Goal: Task Accomplishment & Management: Complete application form

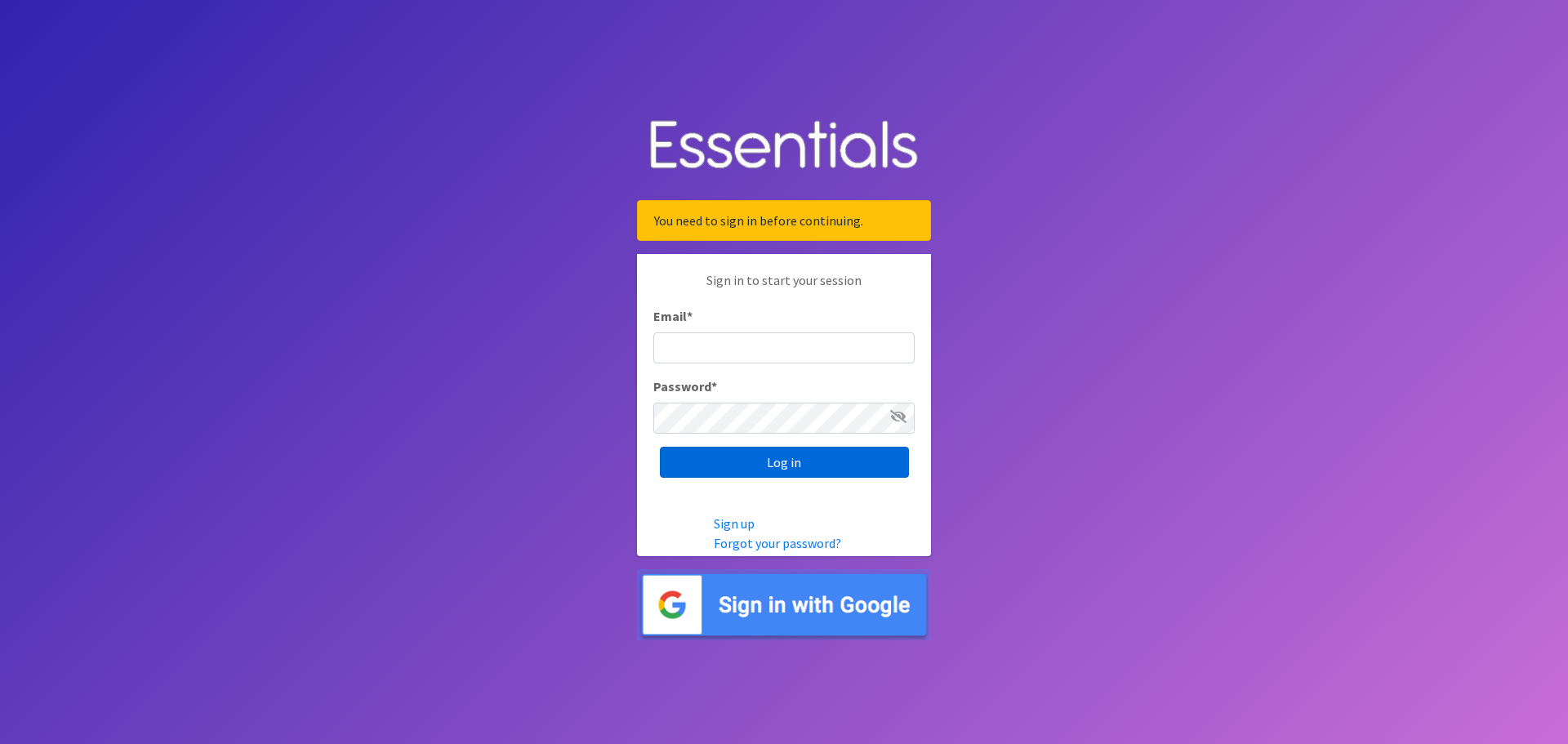
type input "[EMAIL_ADDRESS][DOMAIN_NAME]"
click at [773, 455] on input "Log in" at bounding box center [784, 462] width 249 height 31
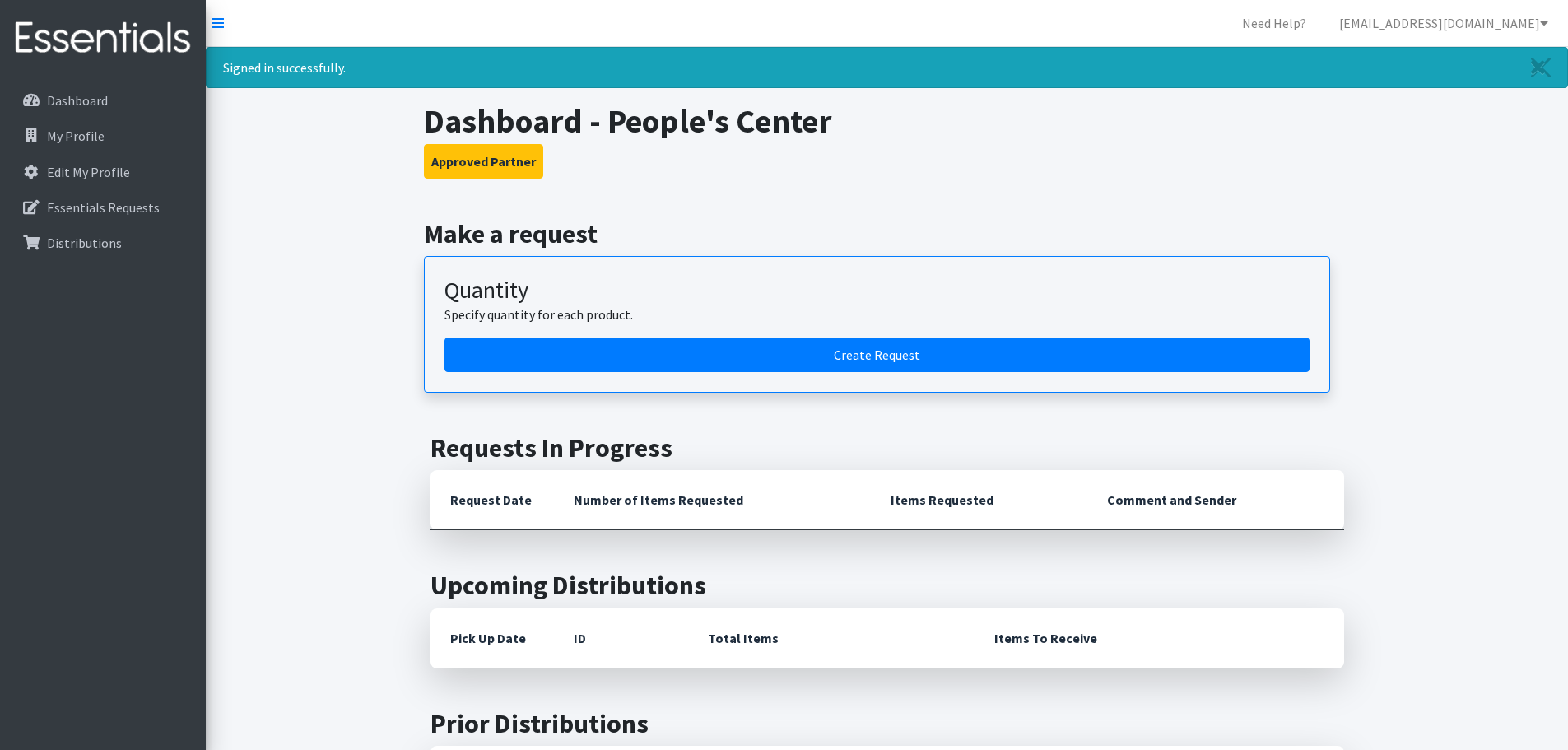
click at [799, 335] on div "Quantity Specify quantity for each product." at bounding box center [877, 307] width 865 height 61
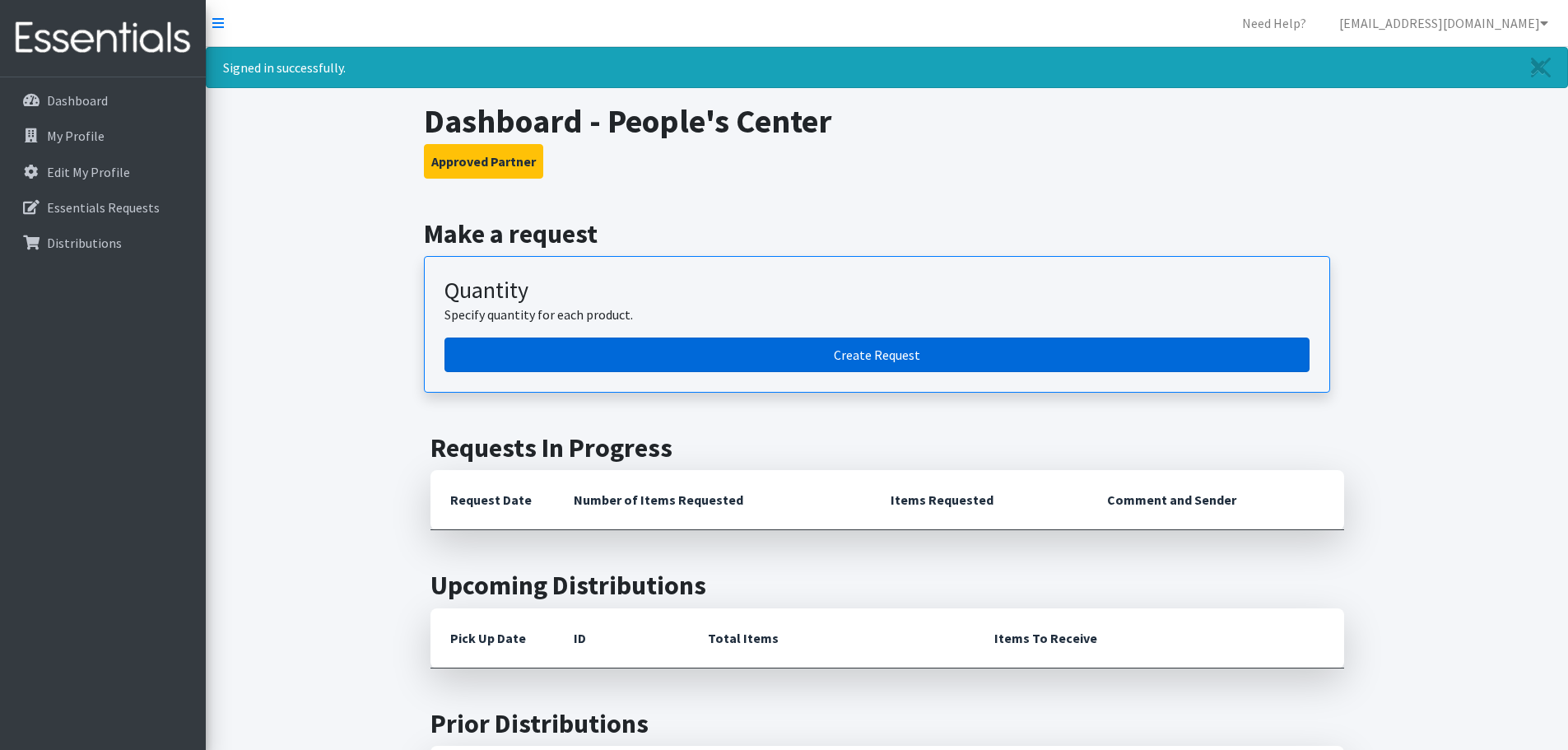
click at [798, 357] on link "Create Request" at bounding box center [877, 354] width 865 height 34
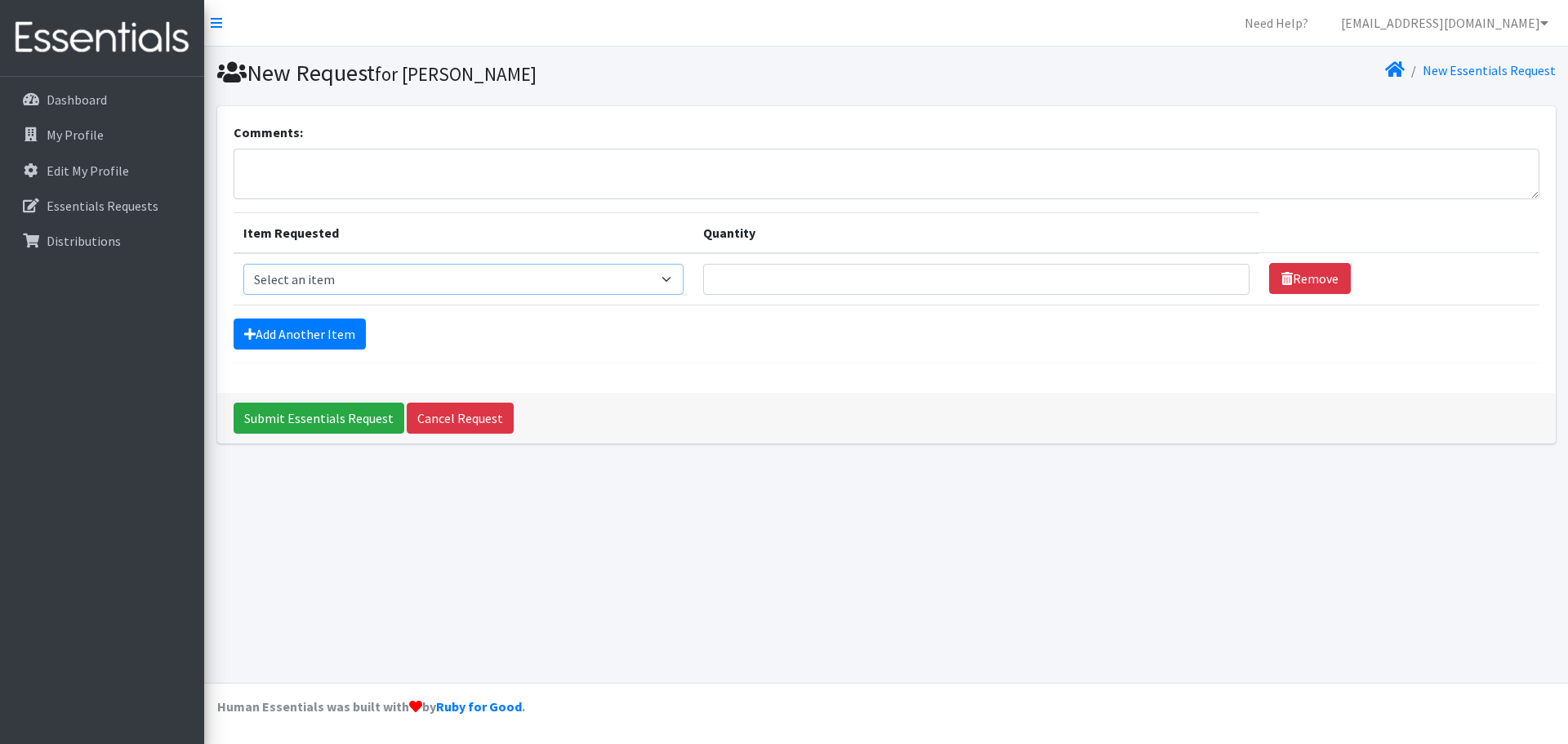
click at [432, 278] on select "Select an item Kids (Newborn) Kids (Preemie) Kids (Size 1) Kids (Size 2) Kids (…" at bounding box center [463, 279] width 440 height 31
click at [1009, 395] on div "Submit Essentials Request Cancel Request" at bounding box center [887, 418] width 1339 height 51
drag, startPoint x: 384, startPoint y: 274, endPoint x: 386, endPoint y: 290, distance: 16.1
click at [384, 275] on select "Select an item Kids (Newborn) Kids (Preemie) Kids (Size 1) Kids (Size 2) Kids (…" at bounding box center [463, 279] width 440 height 31
select select "11351"
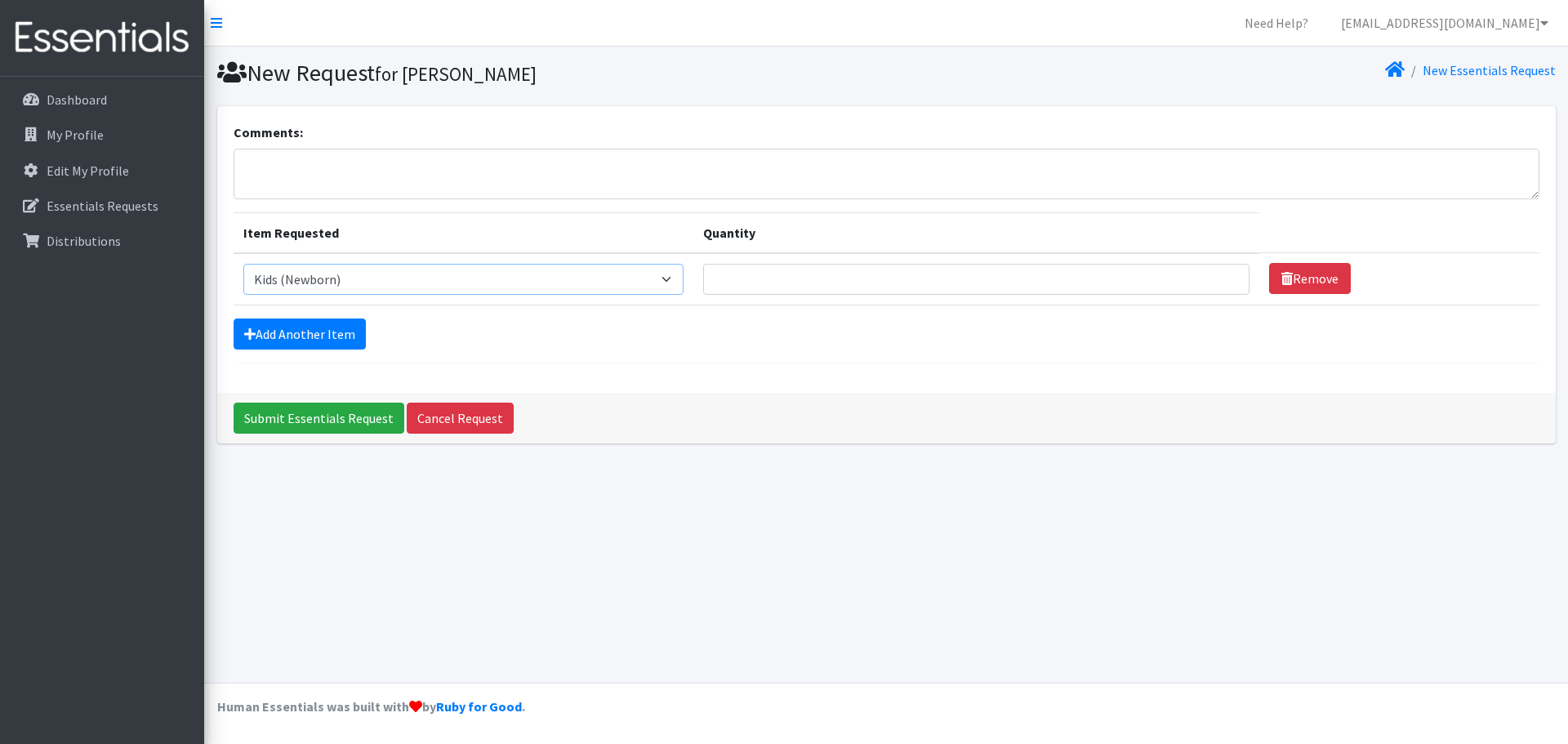
click at [243, 264] on select "Select an item Kids (Newborn) Kids (Preemie) Kids (Size 1) Kids (Size 2) Kids (…" at bounding box center [463, 279] width 440 height 31
click at [998, 294] on input "Quantity" at bounding box center [976, 279] width 546 height 31
click at [909, 275] on input "Quantity" at bounding box center [976, 279] width 546 height 31
type input "0"
type input "6"
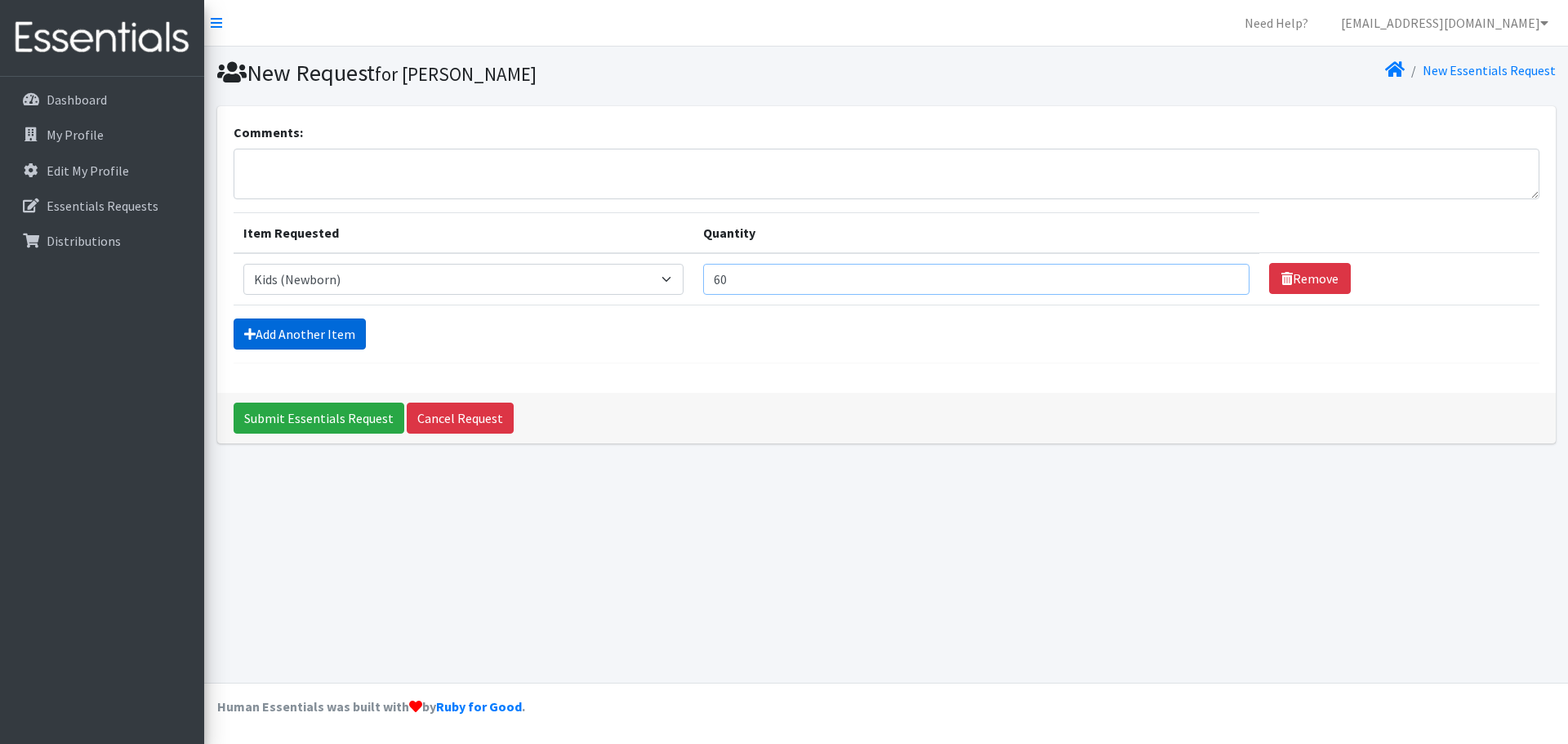
type input "60"
click at [298, 320] on link "Add Another Item" at bounding box center [299, 334] width 132 height 31
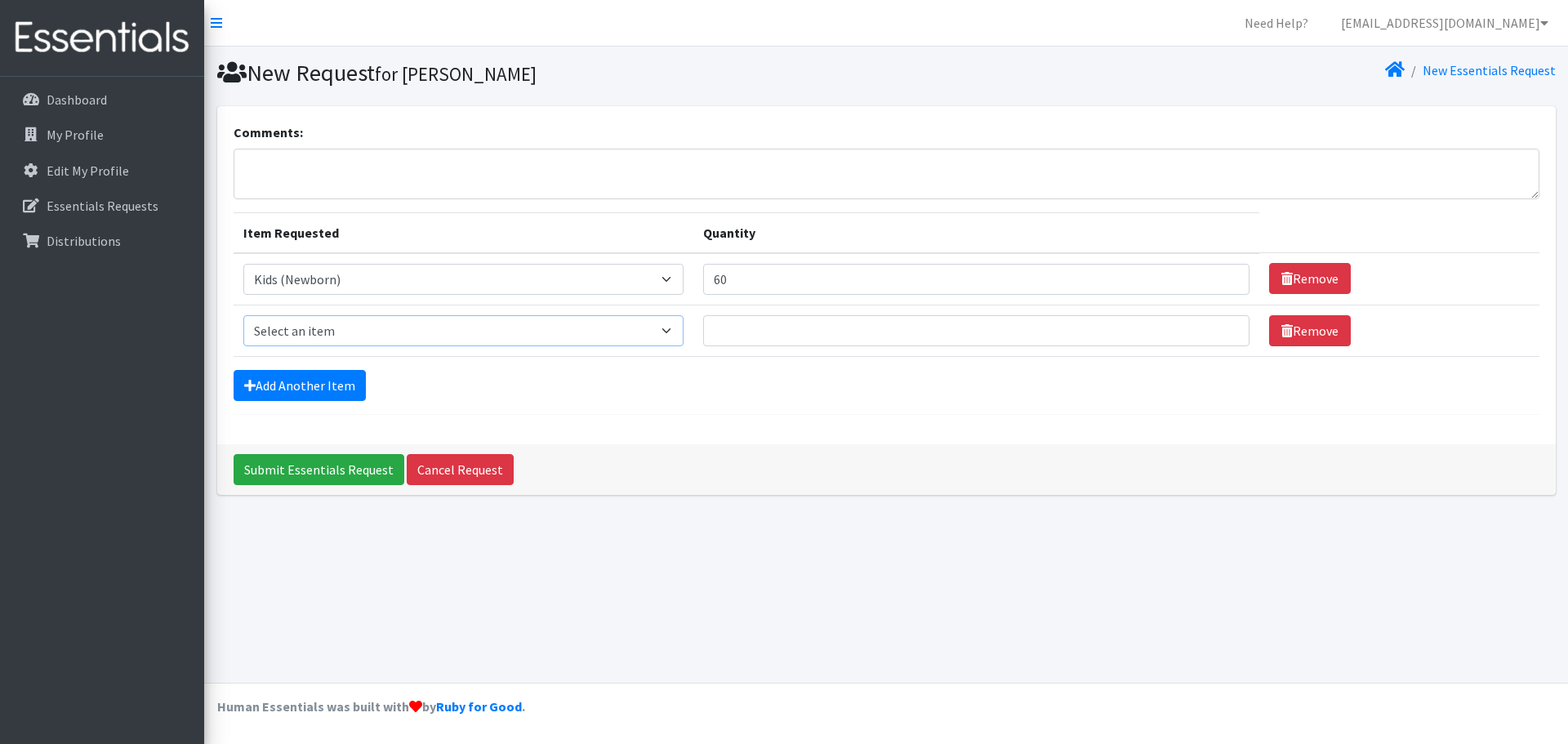
click at [335, 337] on select "Select an item Kids (Newborn) Kids (Preemie) Kids (Size 1) Kids (Size 2) Kids (…" at bounding box center [463, 330] width 440 height 31
select select "11351"
click at [243, 316] on select "Select an item Kids (Newborn) Kids (Preemie) Kids (Size 1) Kids (Size 2) Kids (…" at bounding box center [463, 330] width 440 height 31
click at [754, 318] on input "Quantity" at bounding box center [976, 330] width 546 height 31
type input "145"
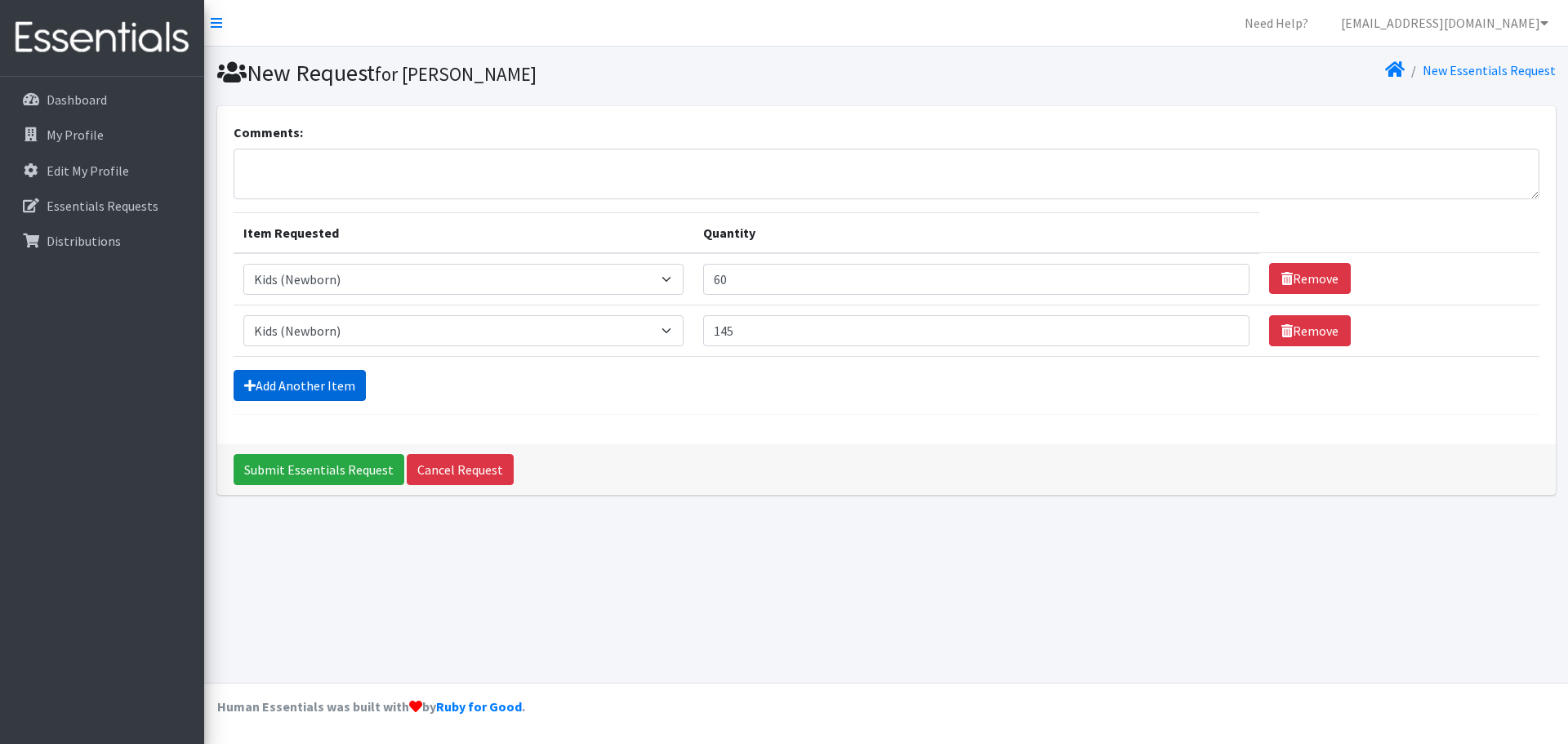
click at [300, 399] on link "Add Another Item" at bounding box center [299, 385] width 132 height 31
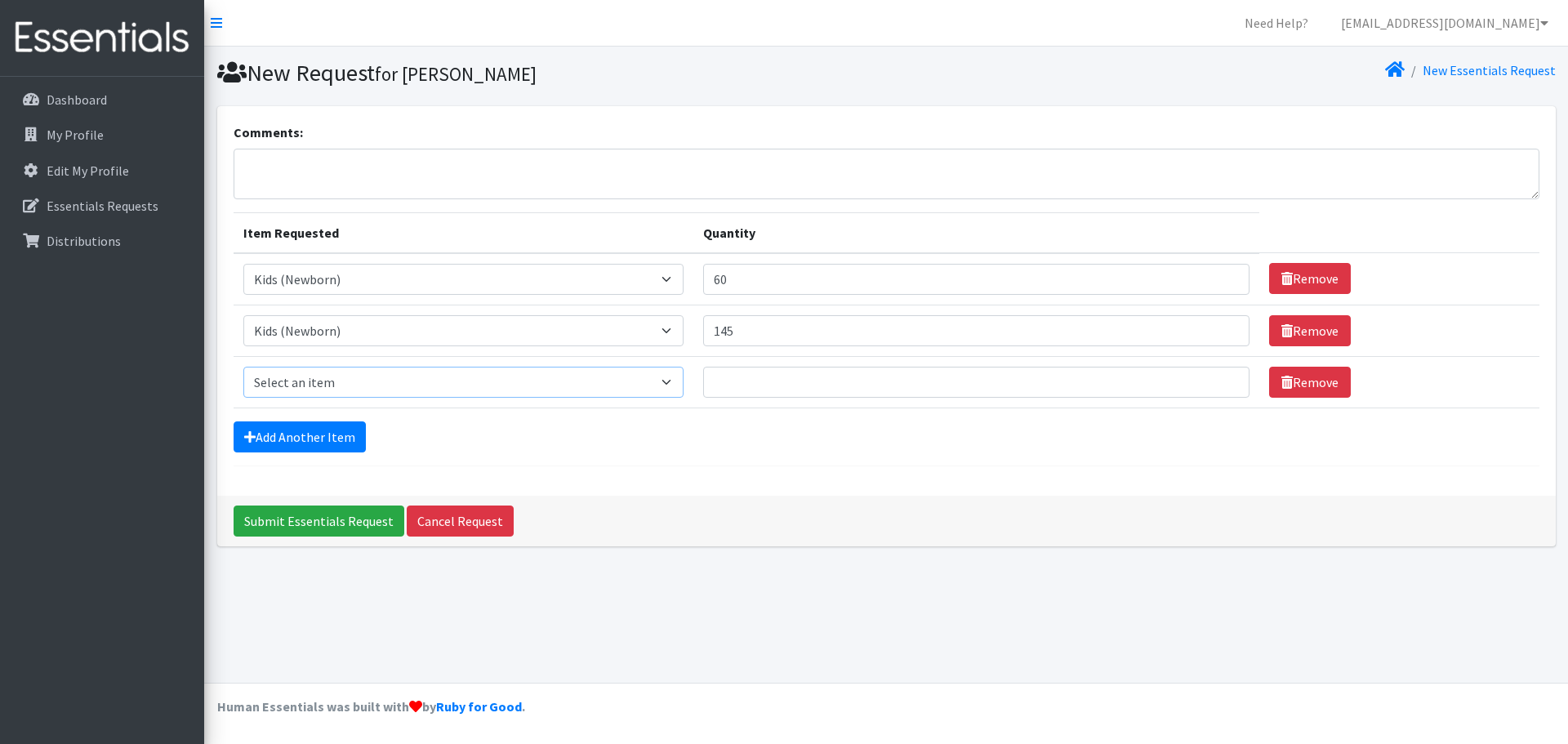
click at [403, 388] on select "Select an item Kids (Newborn) Kids (Preemie) Kids (Size 1) Kids (Size 2) Kids (…" at bounding box center [463, 382] width 440 height 31
select select "11350"
click at [243, 367] on select "Select an item Kids (Newborn) Kids (Preemie) Kids (Size 1) Kids (Size 2) Kids (…" at bounding box center [463, 382] width 440 height 31
click at [767, 385] on input "Quantity" at bounding box center [976, 382] width 546 height 31
type input "570"
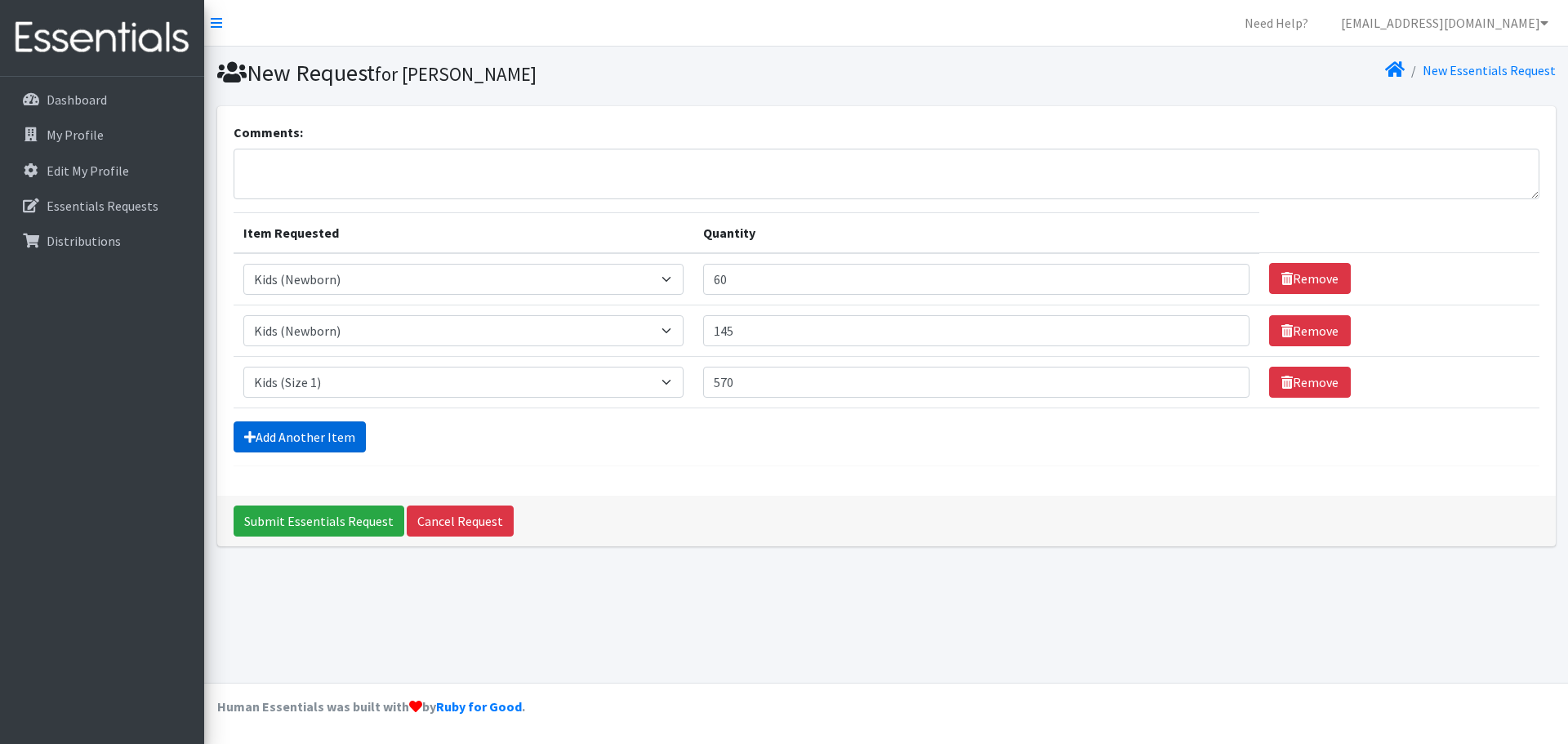
click at [341, 426] on link "Add Another Item" at bounding box center [299, 437] width 132 height 31
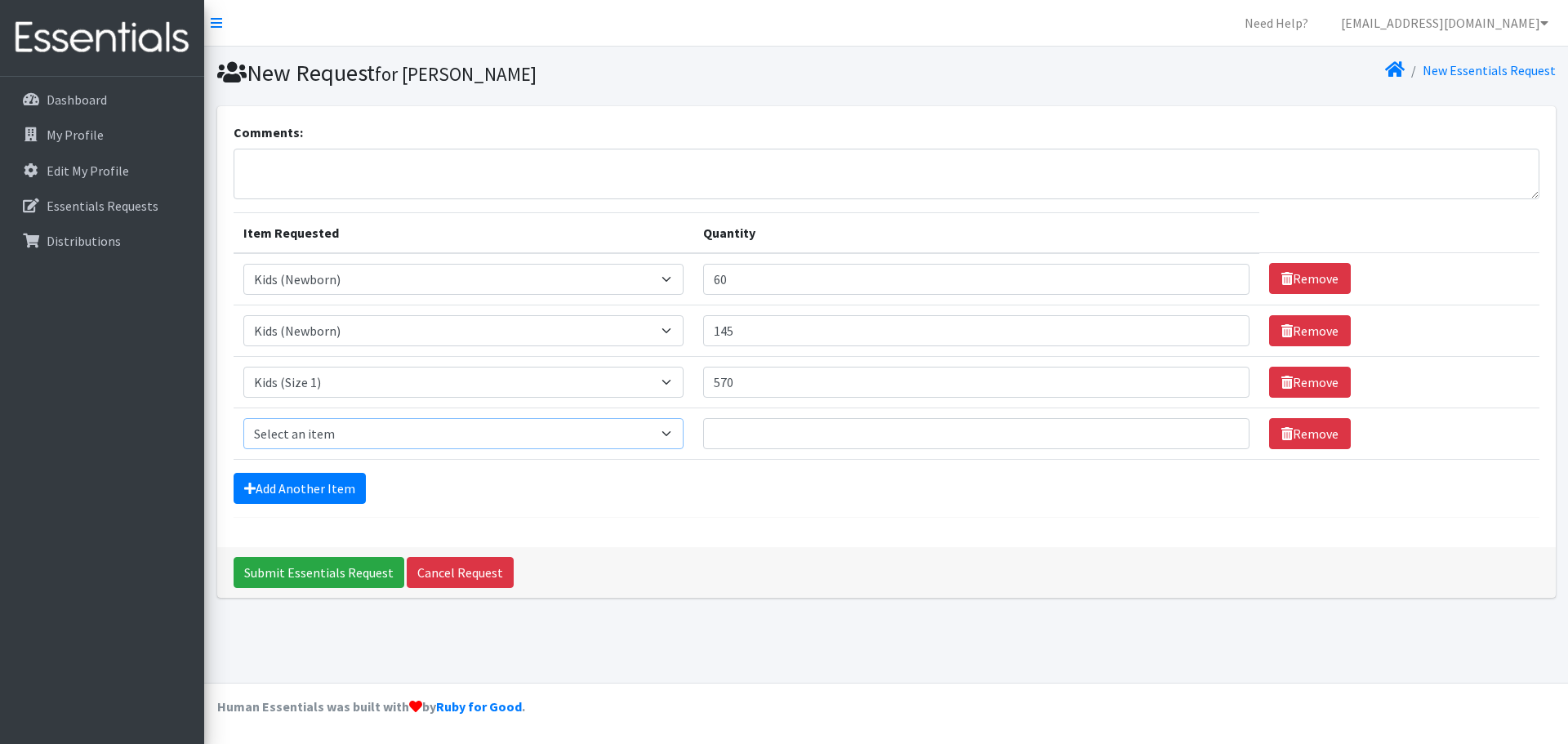
click at [367, 435] on select "Select an item Kids (Newborn) Kids (Preemie) Kids (Size 1) Kids (Size 2) Kids (…" at bounding box center [463, 433] width 440 height 31
select select "11348"
click at [243, 418] on select "Select an item Kids (Newborn) Kids (Preemie) Kids (Size 1) Kids (Size 2) Kids (…" at bounding box center [463, 433] width 440 height 31
click at [848, 427] on input "Quantity" at bounding box center [976, 433] width 546 height 31
type input "590"
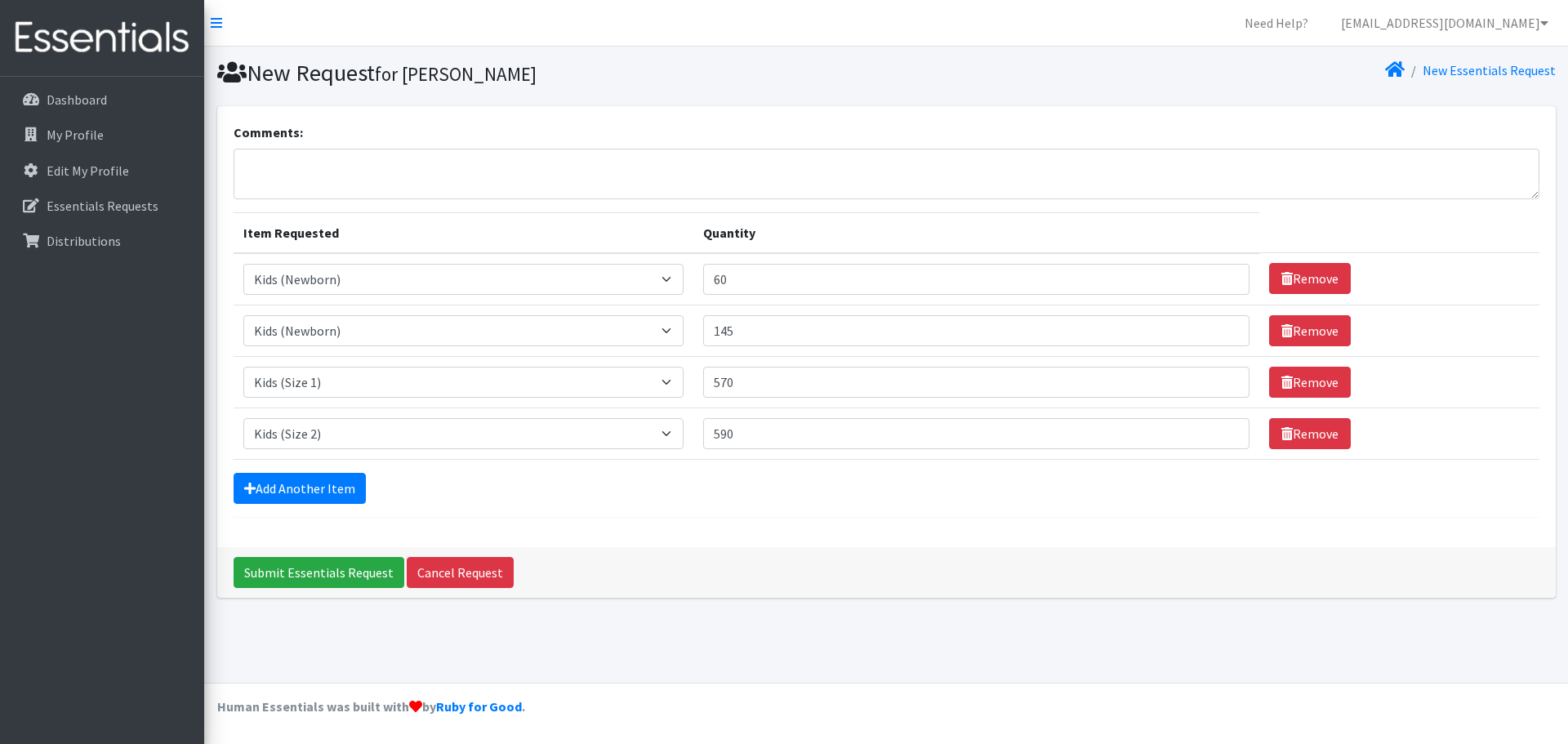
click at [335, 470] on form "Comments: Item Requested Quantity Item Requested Select an item Kids (Newborn) …" at bounding box center [886, 321] width 1306 height 395
click at [335, 492] on link "Add Another Item" at bounding box center [299, 488] width 132 height 31
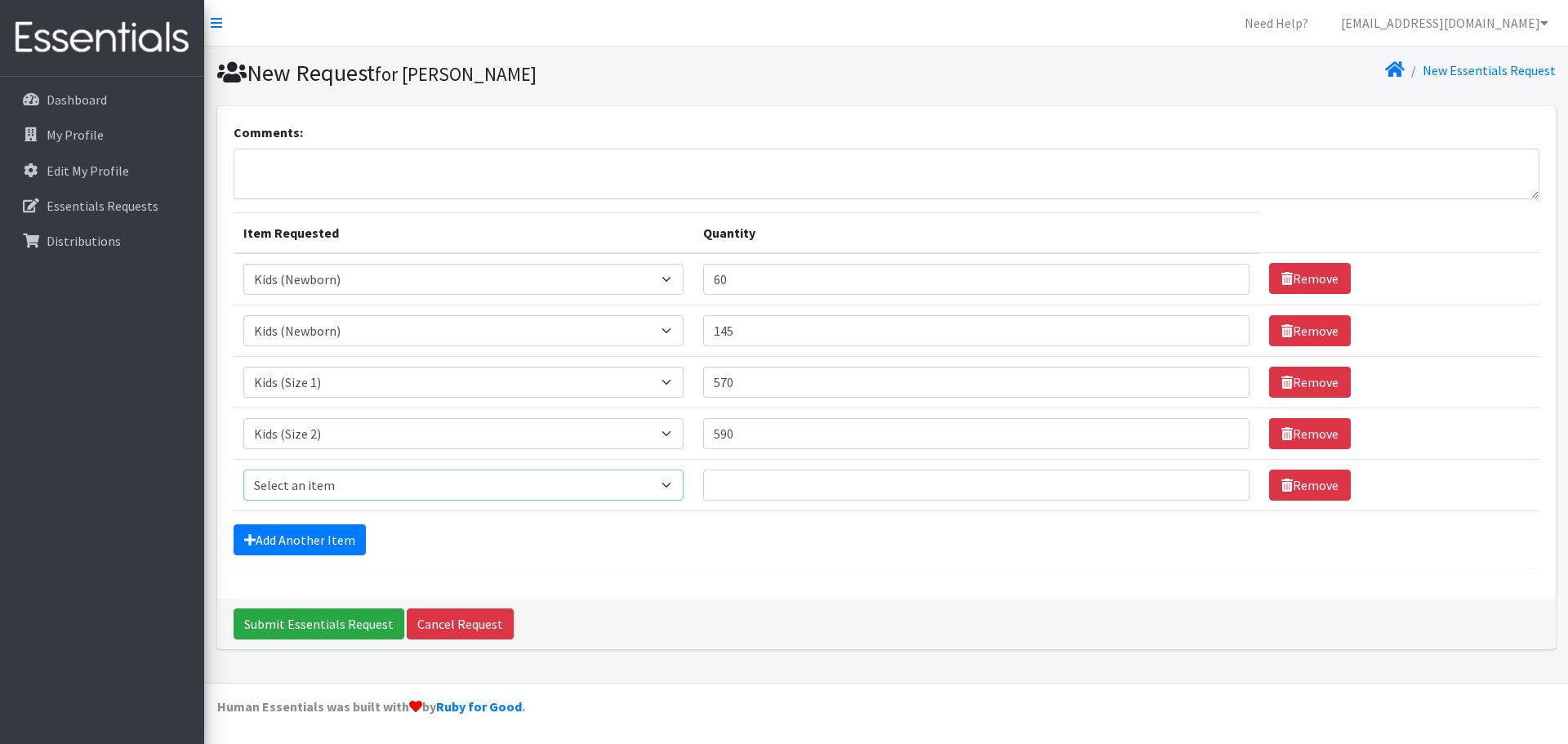
click at [373, 482] on select "Select an item Kids (Newborn) Kids (Preemie) Kids (Size 1) Kids (Size 2) Kids (…" at bounding box center [463, 485] width 440 height 31
click at [243, 470] on select "Select an item Kids (Newborn) Kids (Preemie) Kids (Size 1) Kids (Size 2) Kids (…" at bounding box center [463, 485] width 440 height 31
click at [425, 214] on th "Item Requested" at bounding box center [463, 232] width 460 height 41
click at [410, 490] on select "Select an item Kids (Newborn) Kids (Preemie) Kids (Size 1) Kids (Size 2) Kids (…" at bounding box center [463, 485] width 440 height 31
select select "11361"
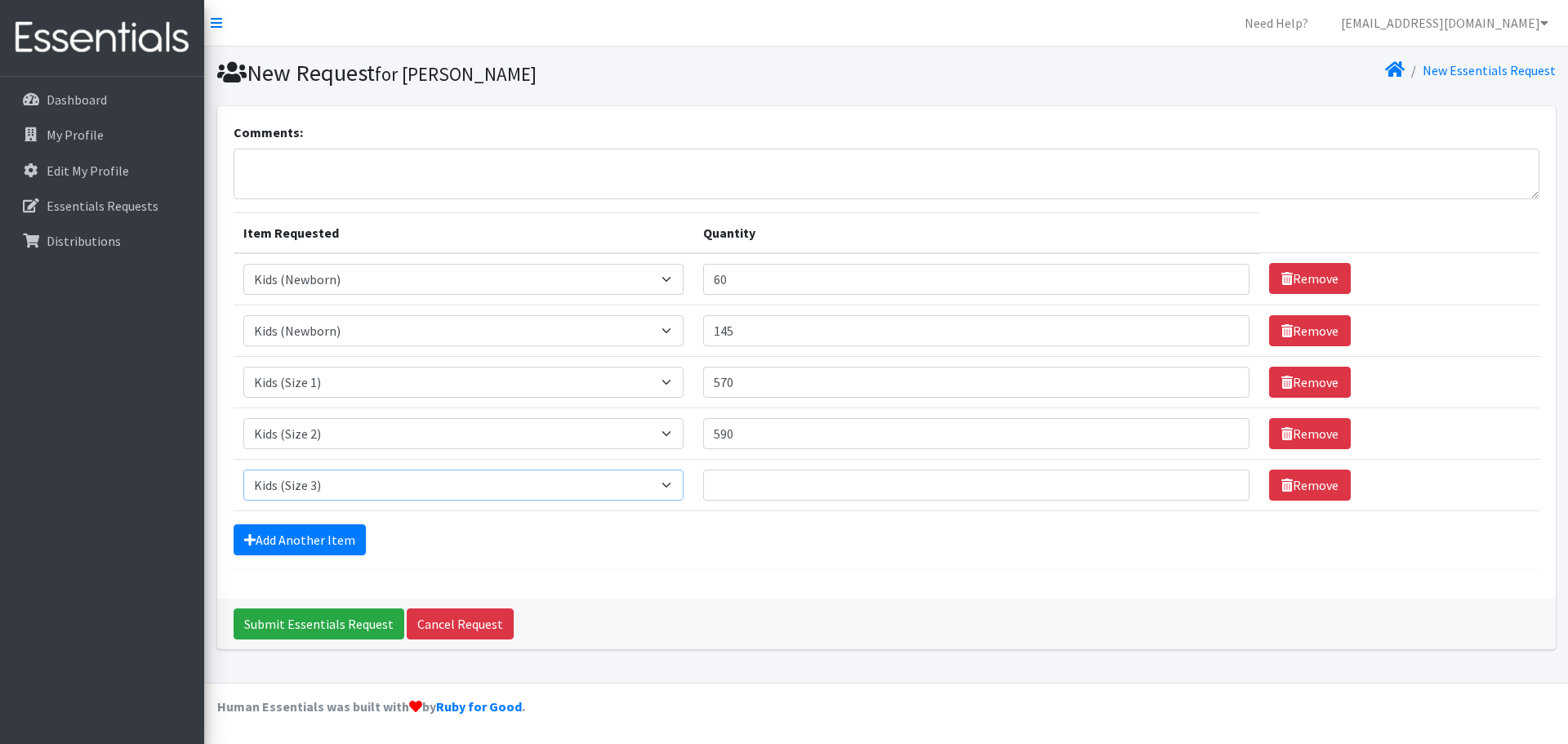
click at [243, 470] on select "Select an item Kids (Newborn) Kids (Preemie) Kids (Size 1) Kids (Size 2) Kids (…" at bounding box center [463, 485] width 440 height 31
click at [784, 481] on input "Quantity" at bounding box center [976, 485] width 546 height 31
type input "50"
click at [292, 546] on link "Add Another Item" at bounding box center [299, 540] width 132 height 31
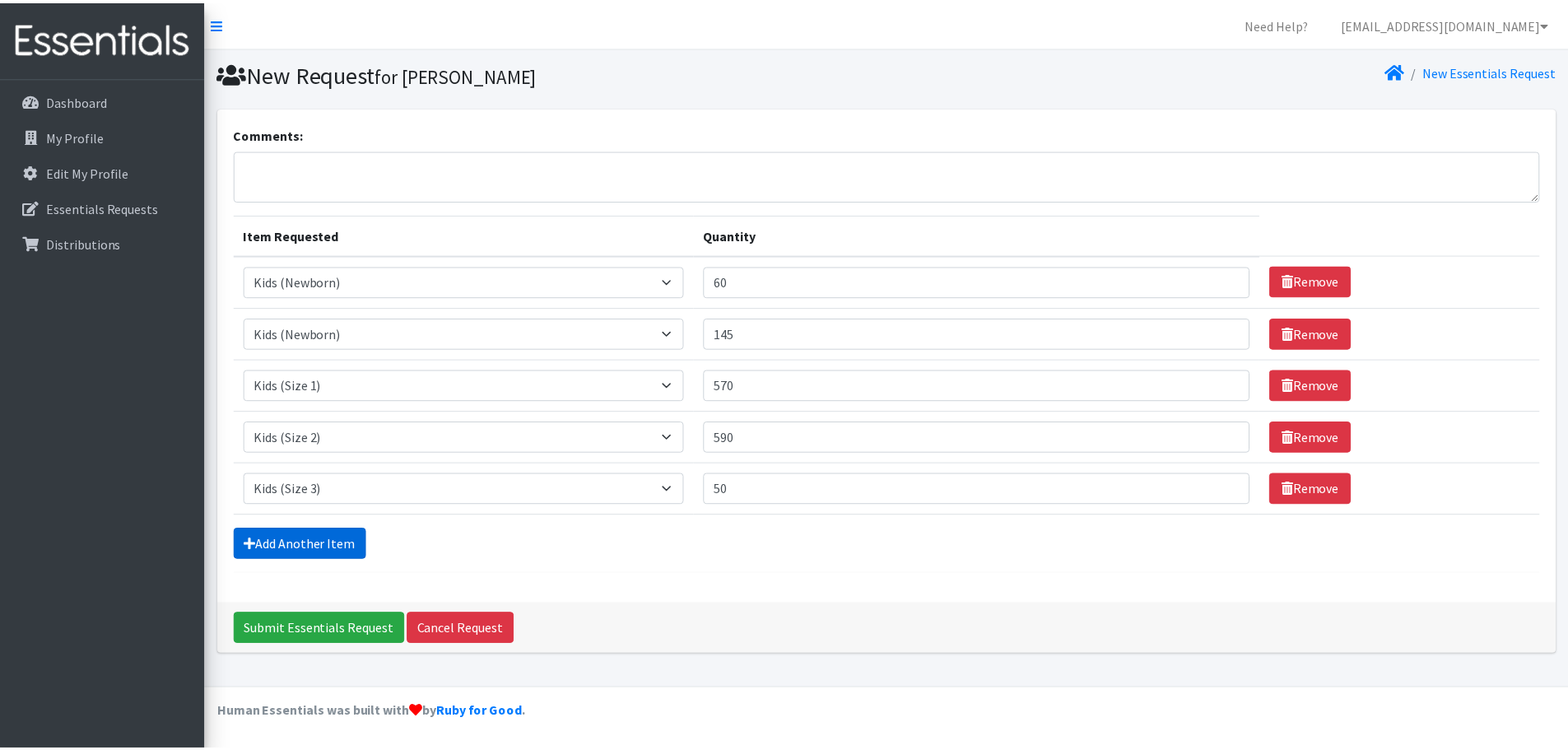
scroll to position [31, 0]
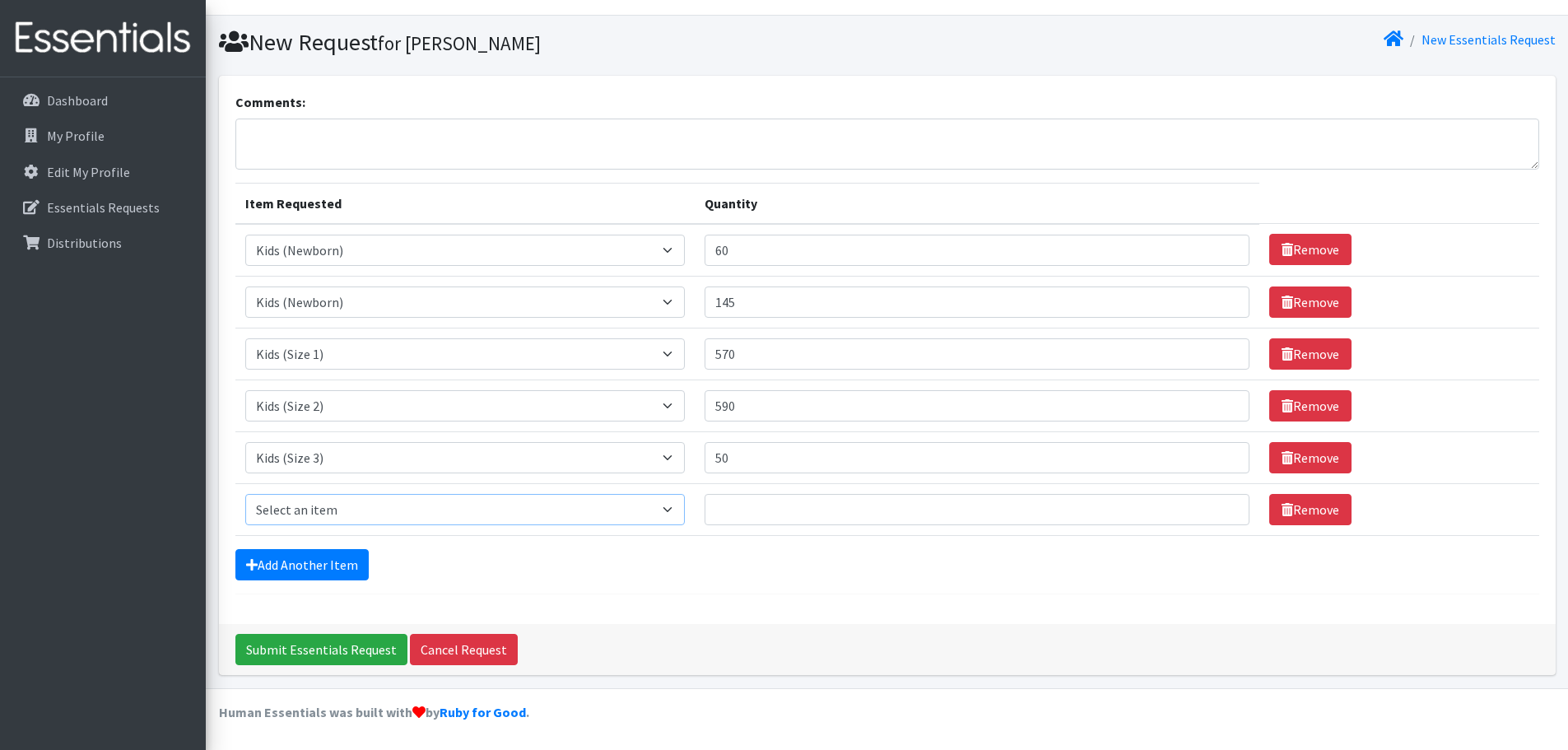
click at [346, 501] on select "Select an item Kids (Newborn) Kids (Preemie) Kids (Size 1) Kids (Size 2) Kids (…" at bounding box center [464, 509] width 439 height 31
click at [694, 546] on form "Comments: Item Requested Quantity Item Requested Select an item Kids (Newborn) …" at bounding box center [887, 343] width 1304 height 502
click at [644, 502] on select "Select an item Kids (Newborn) Kids (Preemie) Kids (Size 1) Kids (Size 2) Kids (…" at bounding box center [464, 509] width 439 height 31
select select "11349"
click at [245, 494] on select "Select an item Kids (Newborn) Kids (Preemie) Kids (Size 1) Kids (Size 2) Kids (…" at bounding box center [464, 509] width 439 height 31
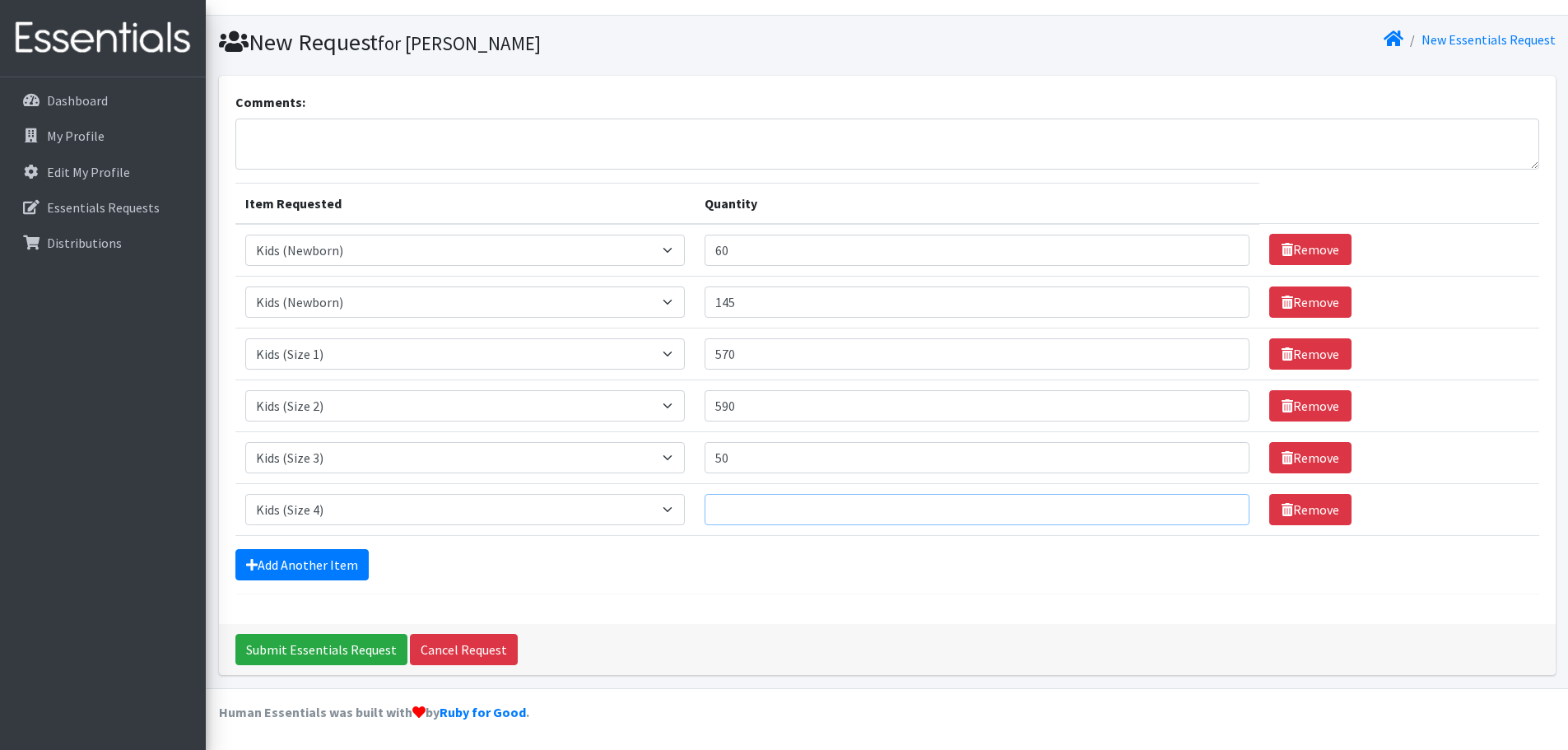
click at [833, 511] on input "Quantity" at bounding box center [977, 509] width 546 height 31
type input "150"
click at [288, 564] on link "Add Another Item" at bounding box center [301, 564] width 133 height 31
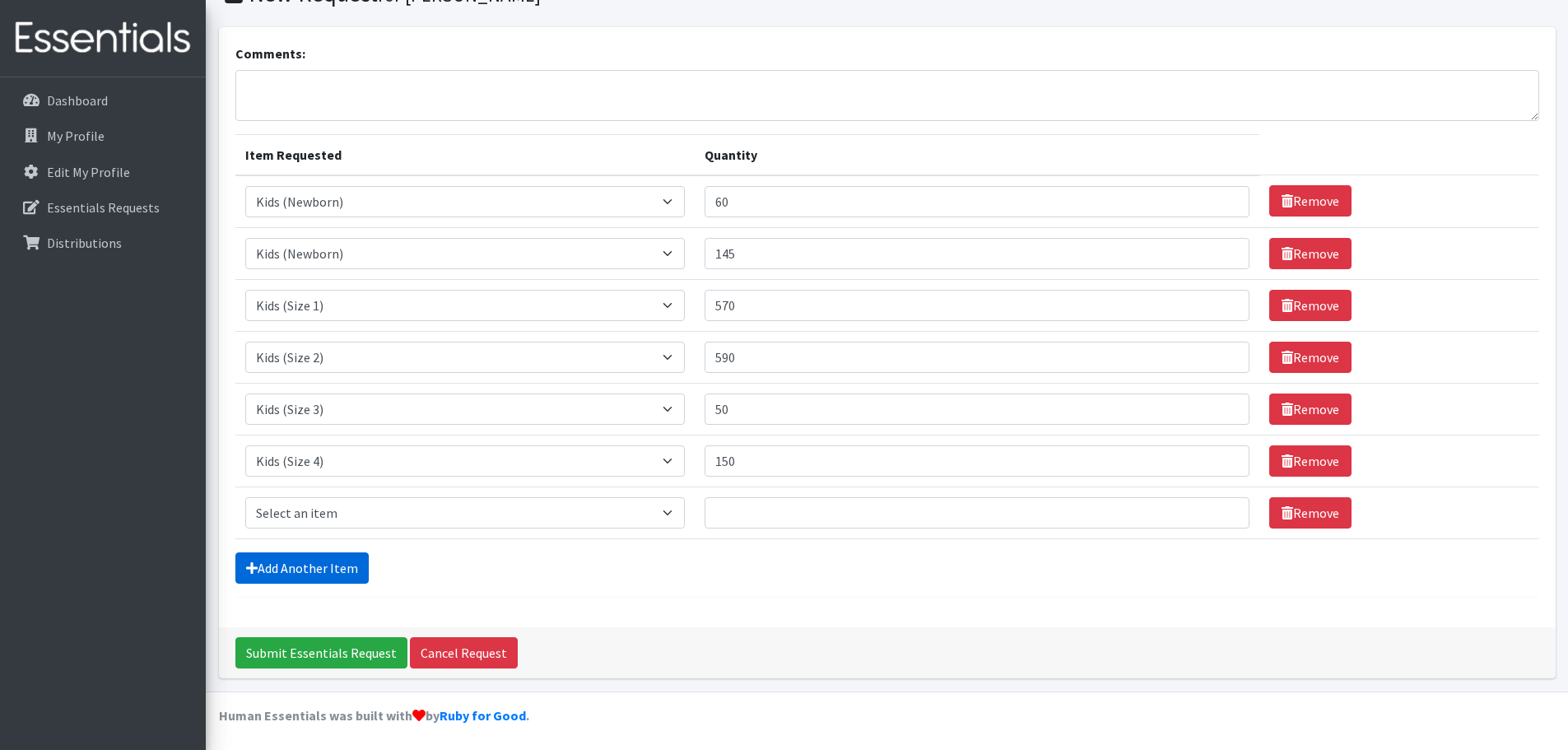
scroll to position [83, 0]
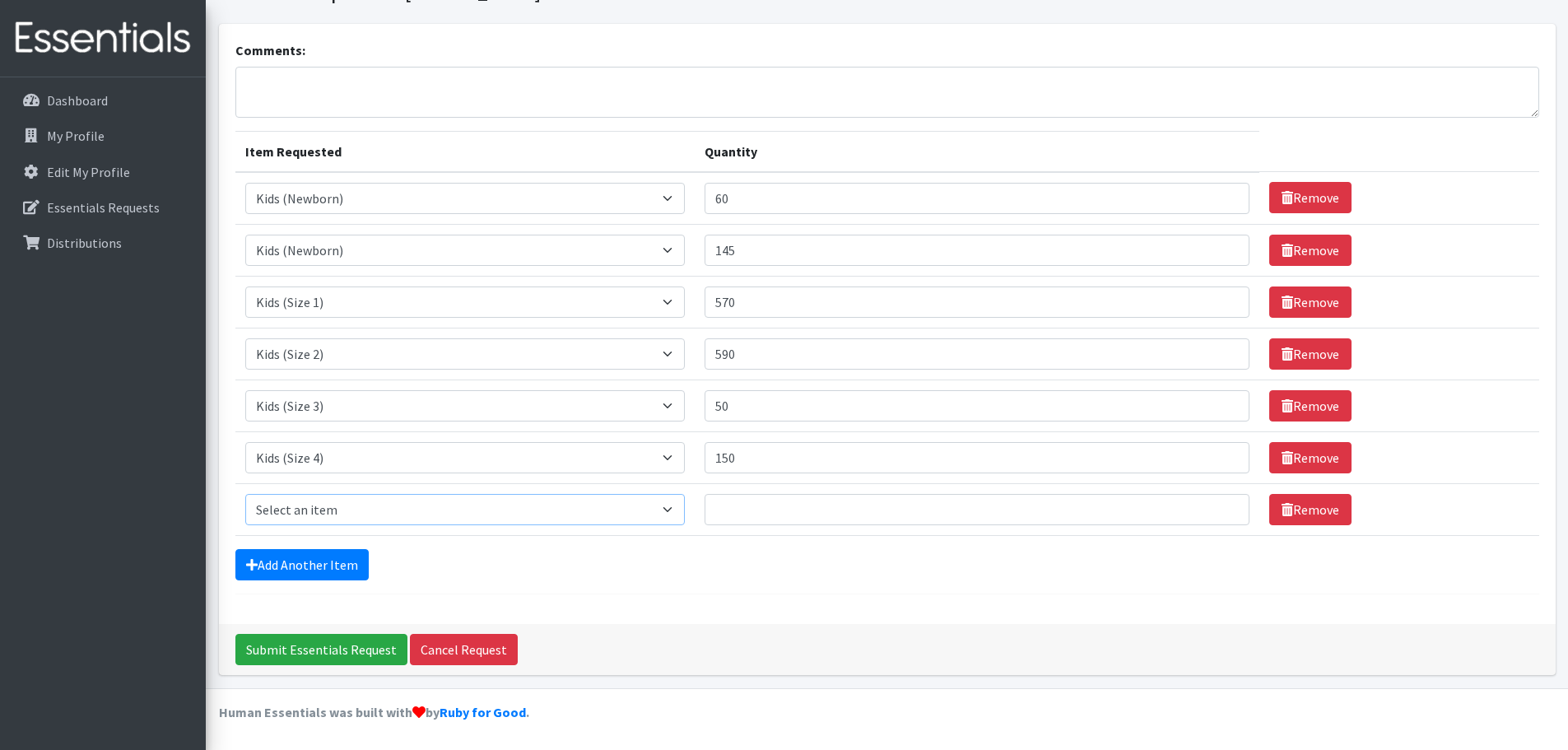
click at [412, 518] on select "Select an item Kids (Newborn) Kids (Preemie) Kids (Size 1) Kids (Size 2) Kids (…" at bounding box center [464, 509] width 439 height 31
select select "11322"
click at [245, 494] on select "Select an item Kids (Newborn) Kids (Preemie) Kids (Size 1) Kids (Size 2) Kids (…" at bounding box center [464, 509] width 439 height 31
click at [892, 516] on input "Quantity" at bounding box center [977, 509] width 546 height 31
type input "45"
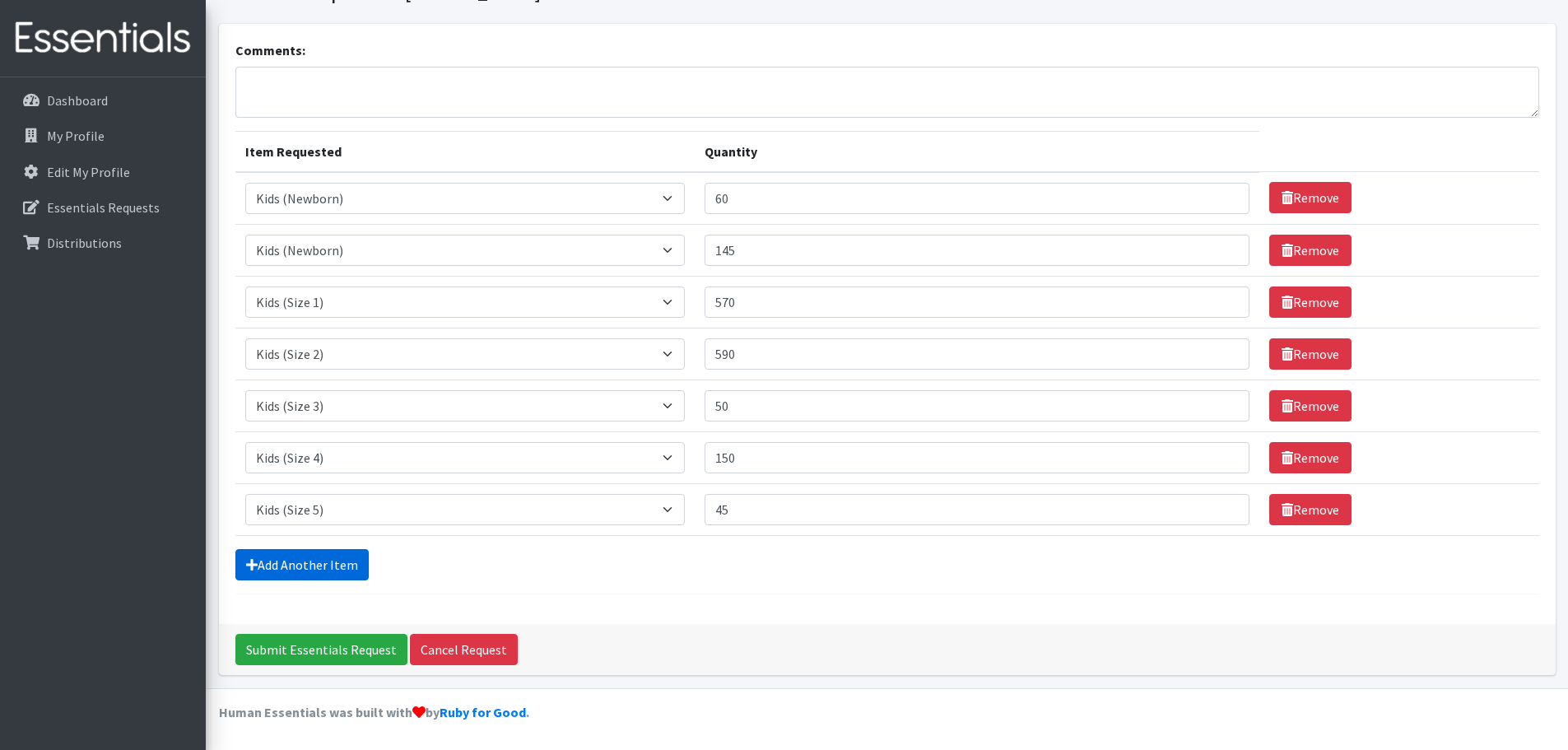
click at [298, 570] on link "Add Another Item" at bounding box center [301, 564] width 133 height 31
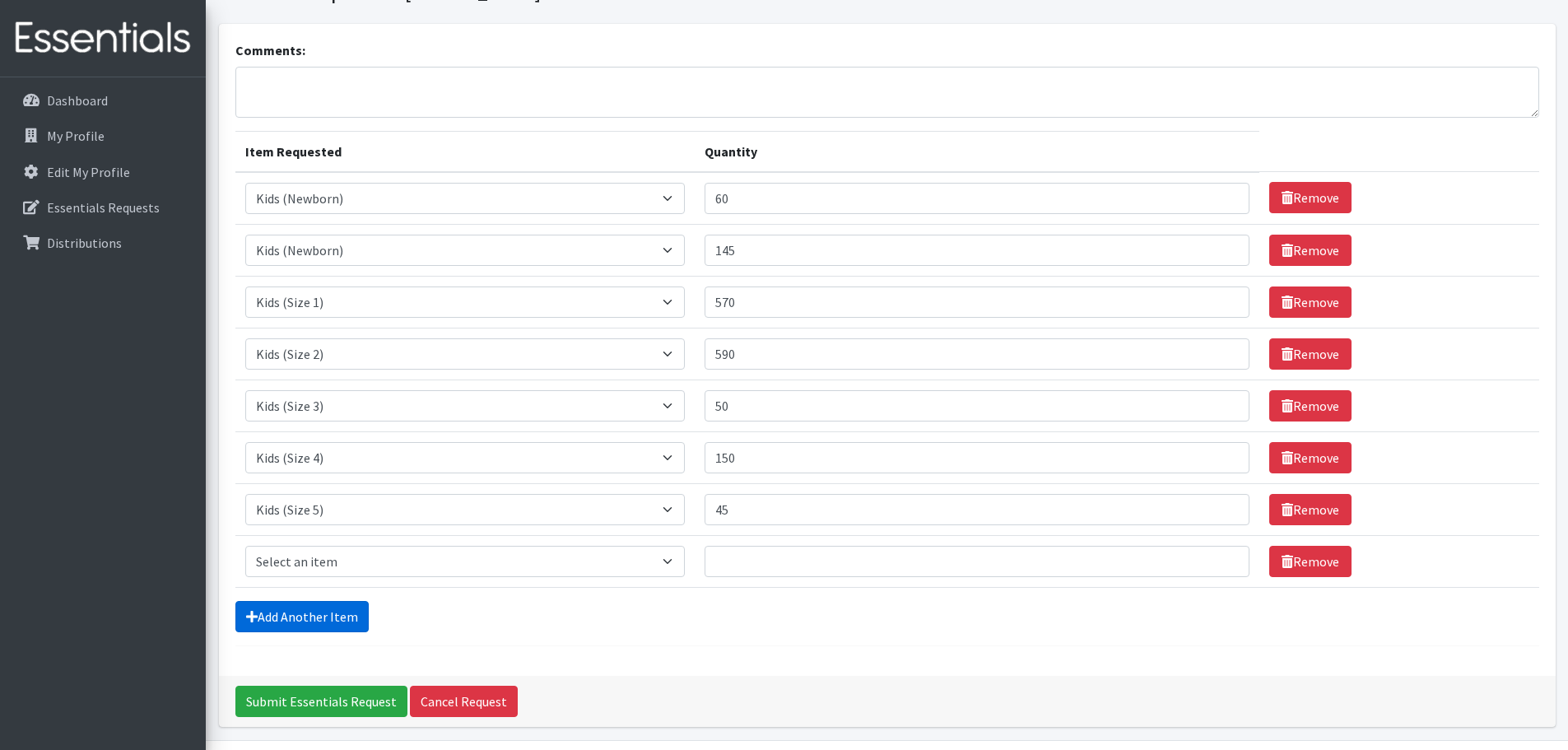
scroll to position [135, 0]
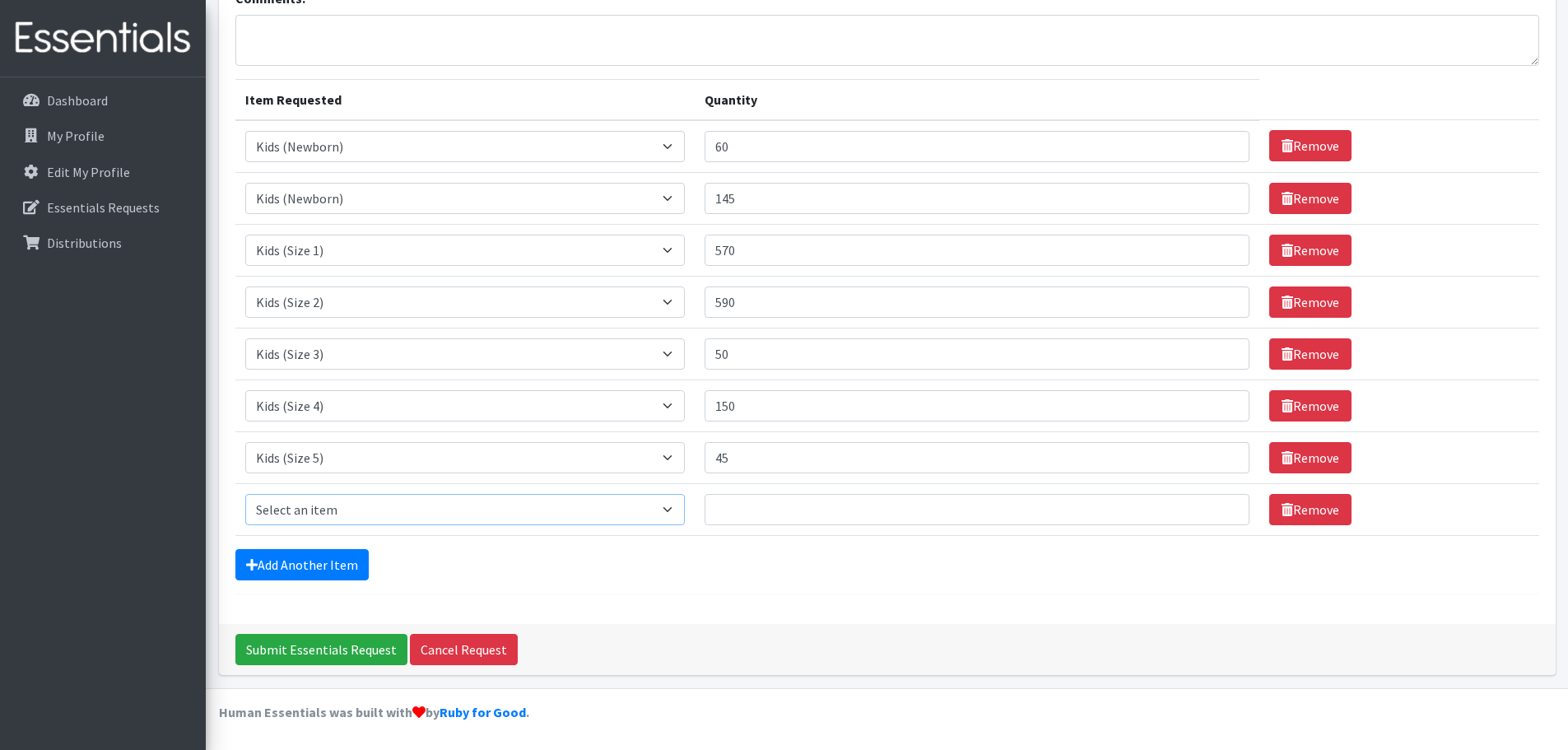
click at [350, 504] on select "Select an item Kids (Newborn) Kids (Preemie) Kids (Size 1) Kids (Size 2) Kids (…" at bounding box center [464, 509] width 439 height 31
select select "11346"
click at [245, 494] on select "Select an item Kids (Newborn) Kids (Preemie) Kids (Size 1) Kids (Size 2) Kids (…" at bounding box center [464, 509] width 439 height 31
drag, startPoint x: 1311, startPoint y: 351, endPoint x: 1270, endPoint y: 359, distance: 41.8
click at [1309, 351] on link "Remove" at bounding box center [1310, 353] width 82 height 31
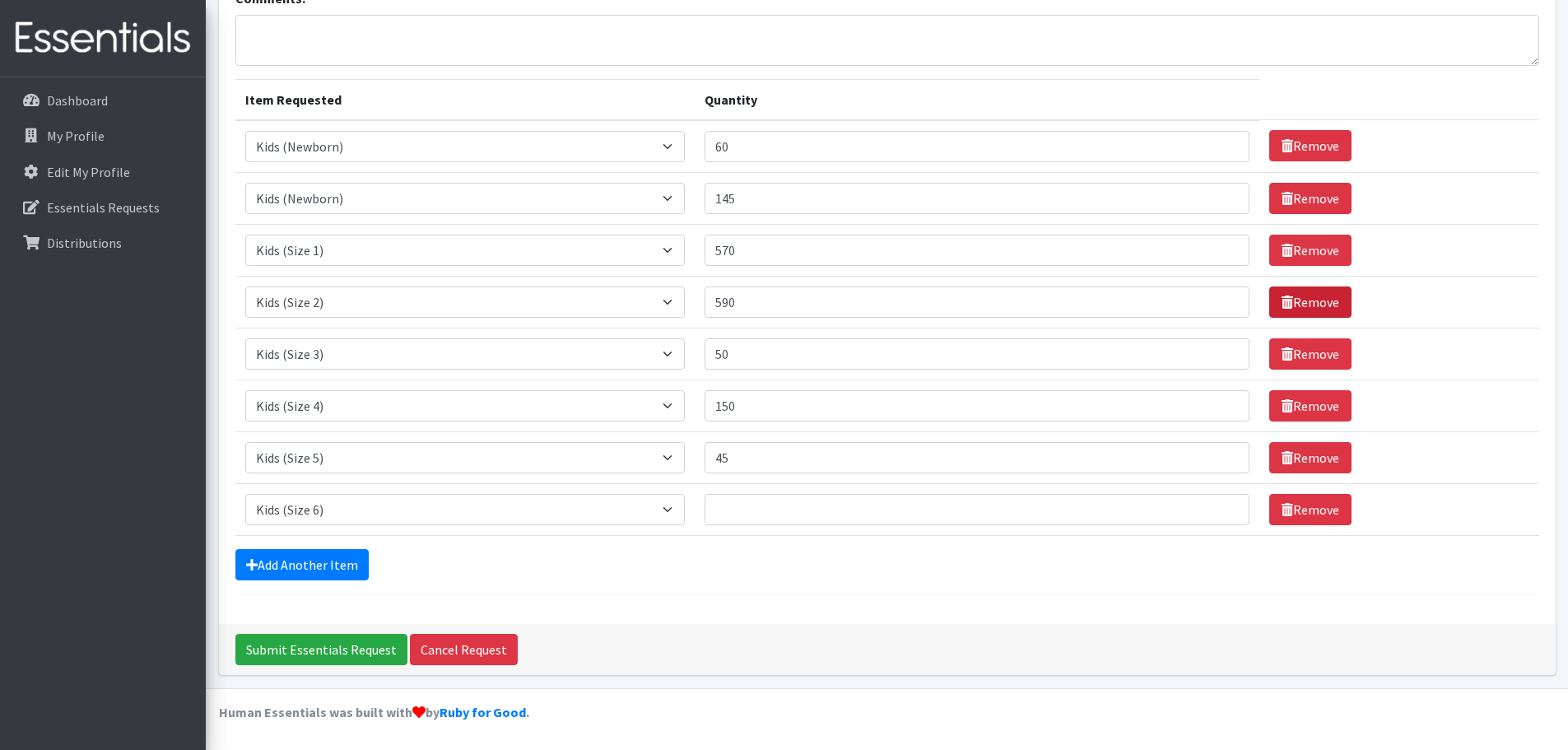
scroll to position [83, 0]
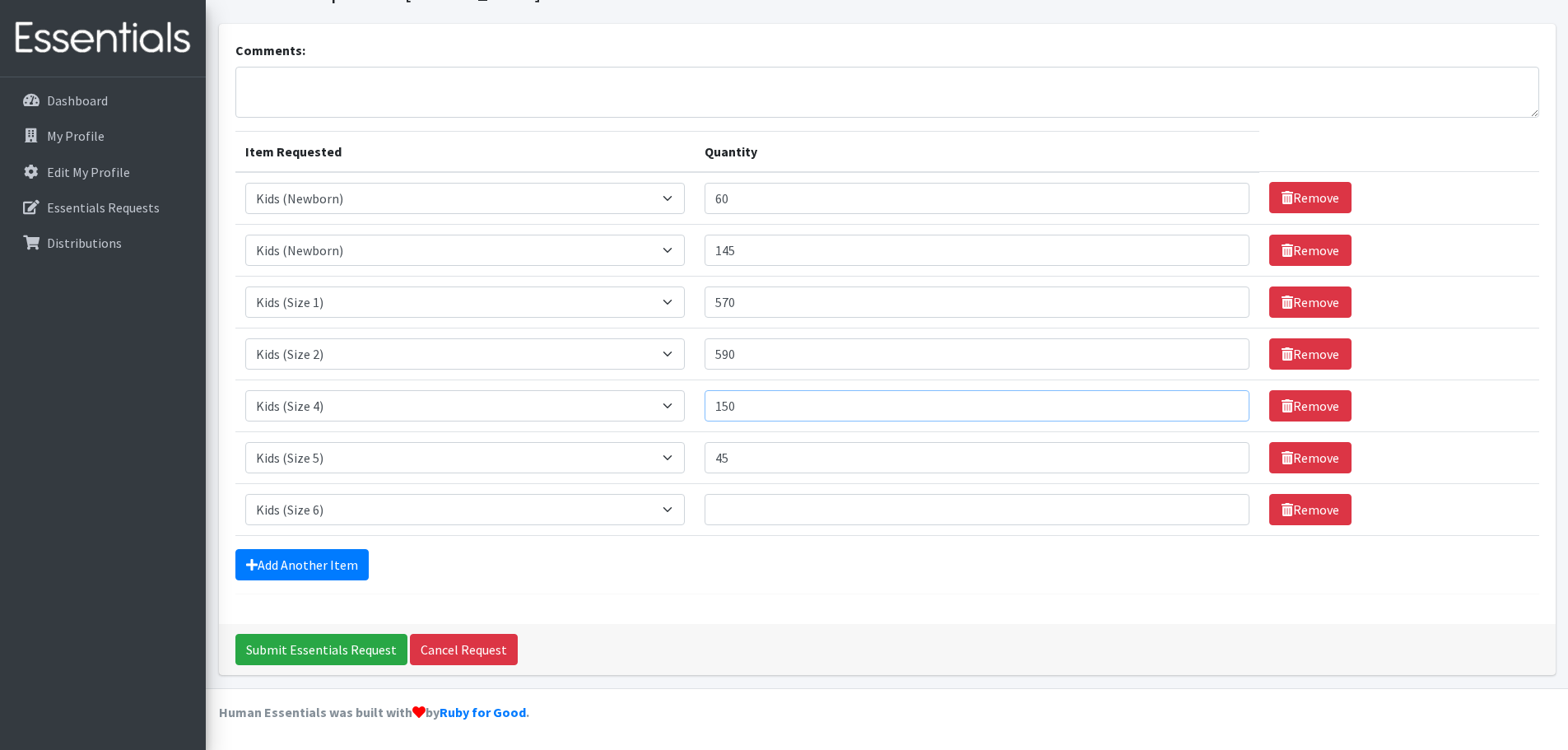
click at [759, 414] on input "150" at bounding box center [977, 405] width 546 height 31
click at [1325, 464] on link "Remove" at bounding box center [1310, 457] width 82 height 31
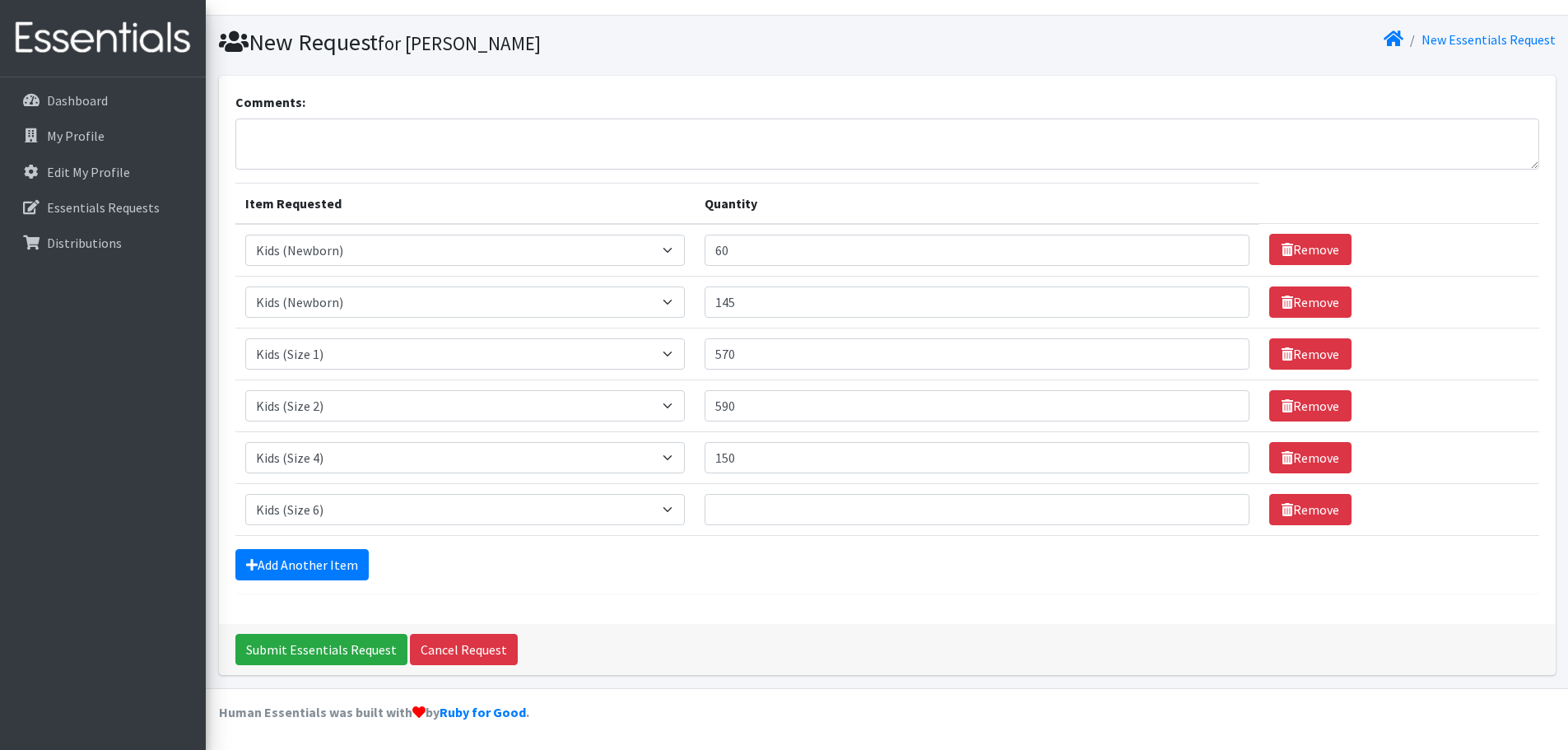
scroll to position [31, 0]
click at [791, 249] on input "60" at bounding box center [977, 249] width 546 height 31
type input "6"
type input "50"
click at [822, 277] on td "Quantity 145" at bounding box center [977, 302] width 566 height 52
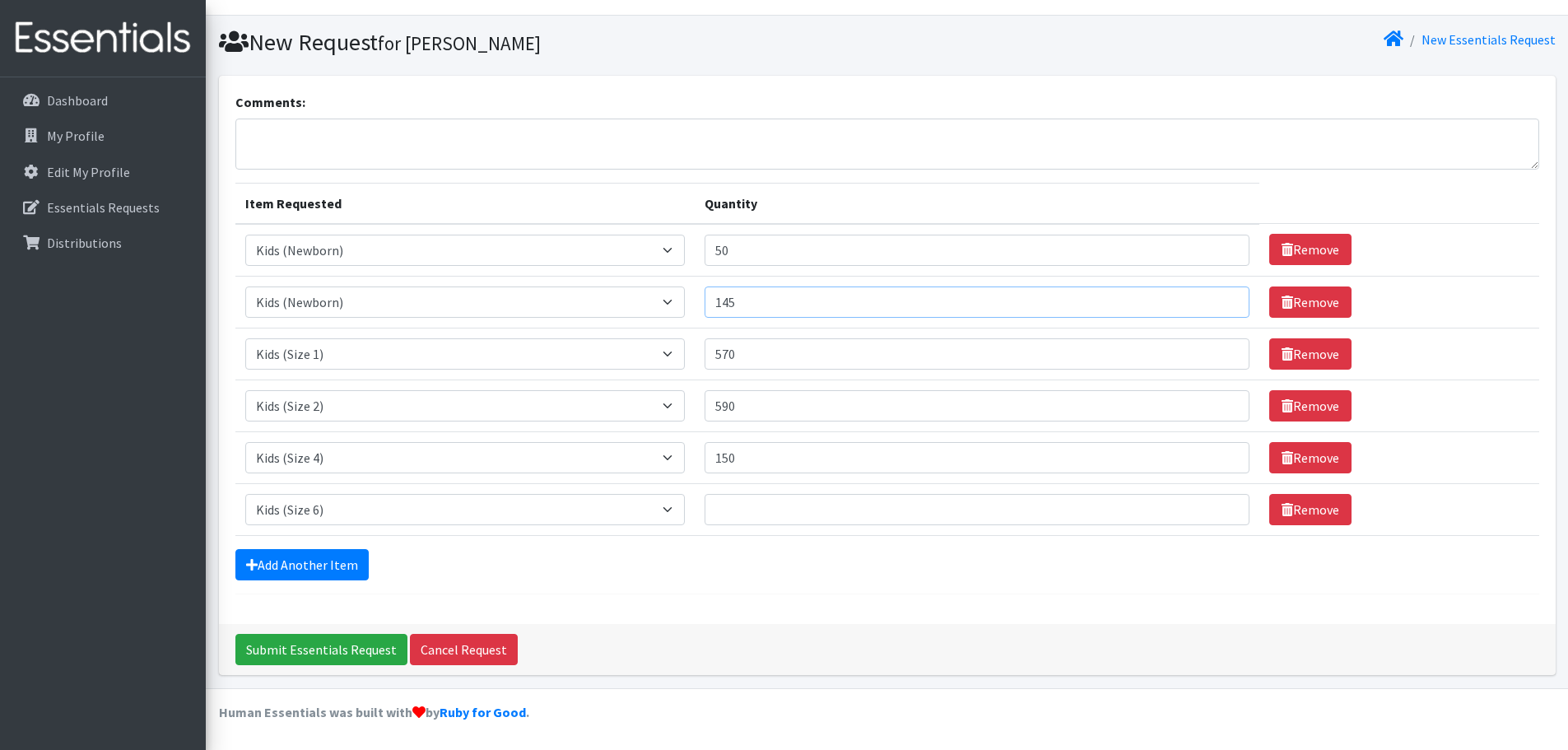
drag, startPoint x: 780, startPoint y: 314, endPoint x: 644, endPoint y: 320, distance: 136.1
click at [655, 321] on tr "Item Requested Select an item Kids (Newborn) Kids (Preemie) Kids (Size 1) Kids …" at bounding box center [887, 302] width 1304 height 52
type input "200"
drag, startPoint x: 762, startPoint y: 357, endPoint x: 679, endPoint y: 361, distance: 83.1
click at [679, 361] on tr "Item Requested Select an item Kids (Newborn) Kids (Preemie) Kids (Size 1) Kids …" at bounding box center [887, 354] width 1304 height 52
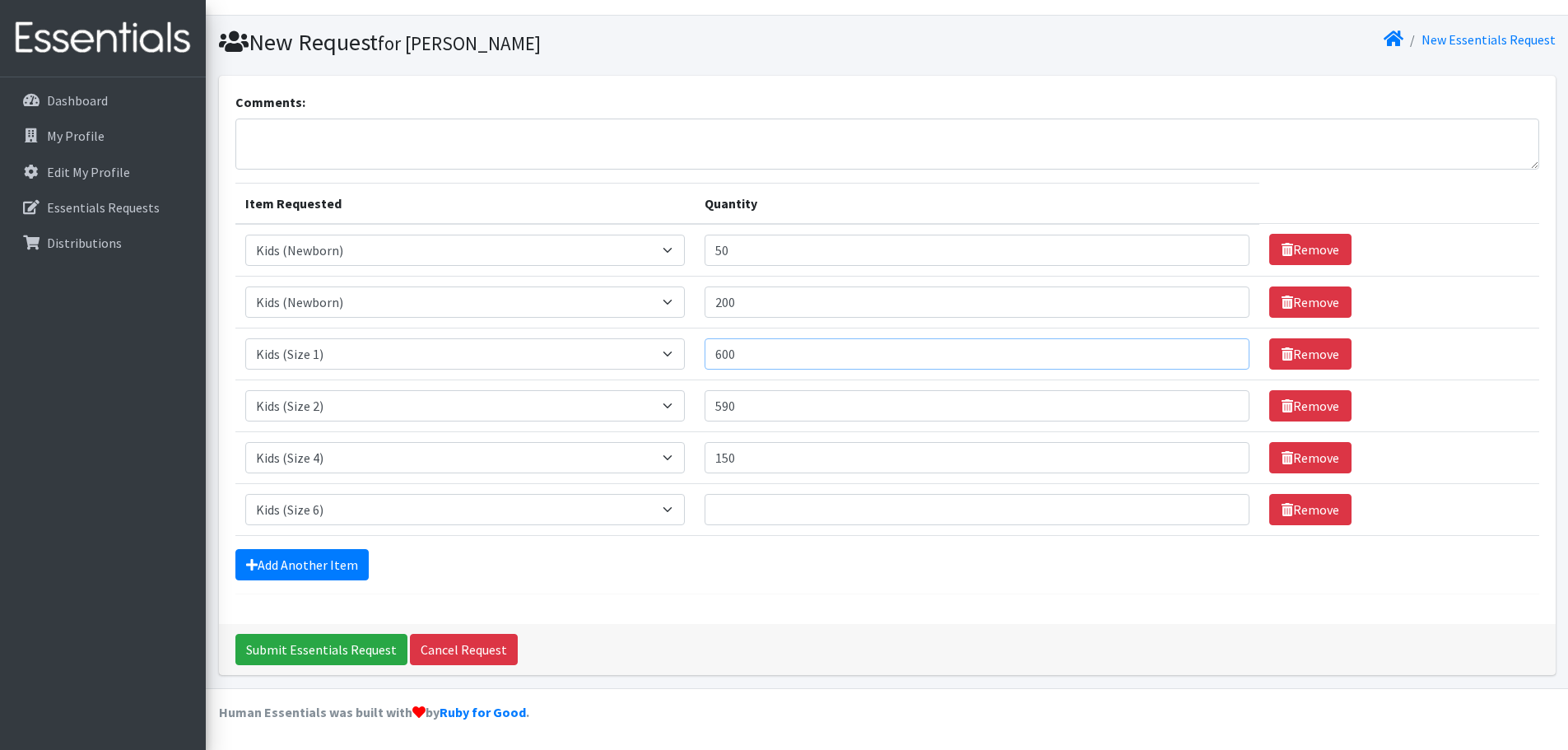
type input "600"
drag, startPoint x: 760, startPoint y: 416, endPoint x: 604, endPoint y: 430, distance: 156.6
click at [609, 430] on tr "Item Requested Select an item Kids (Newborn) Kids (Preemie) Kids (Size 1) Kids …" at bounding box center [887, 406] width 1304 height 52
type input "600"
click at [597, 513] on select "Select an item Kids (Newborn) Kids (Preemie) Kids (Size 1) Kids (Size 2) Kids (…" at bounding box center [464, 509] width 439 height 31
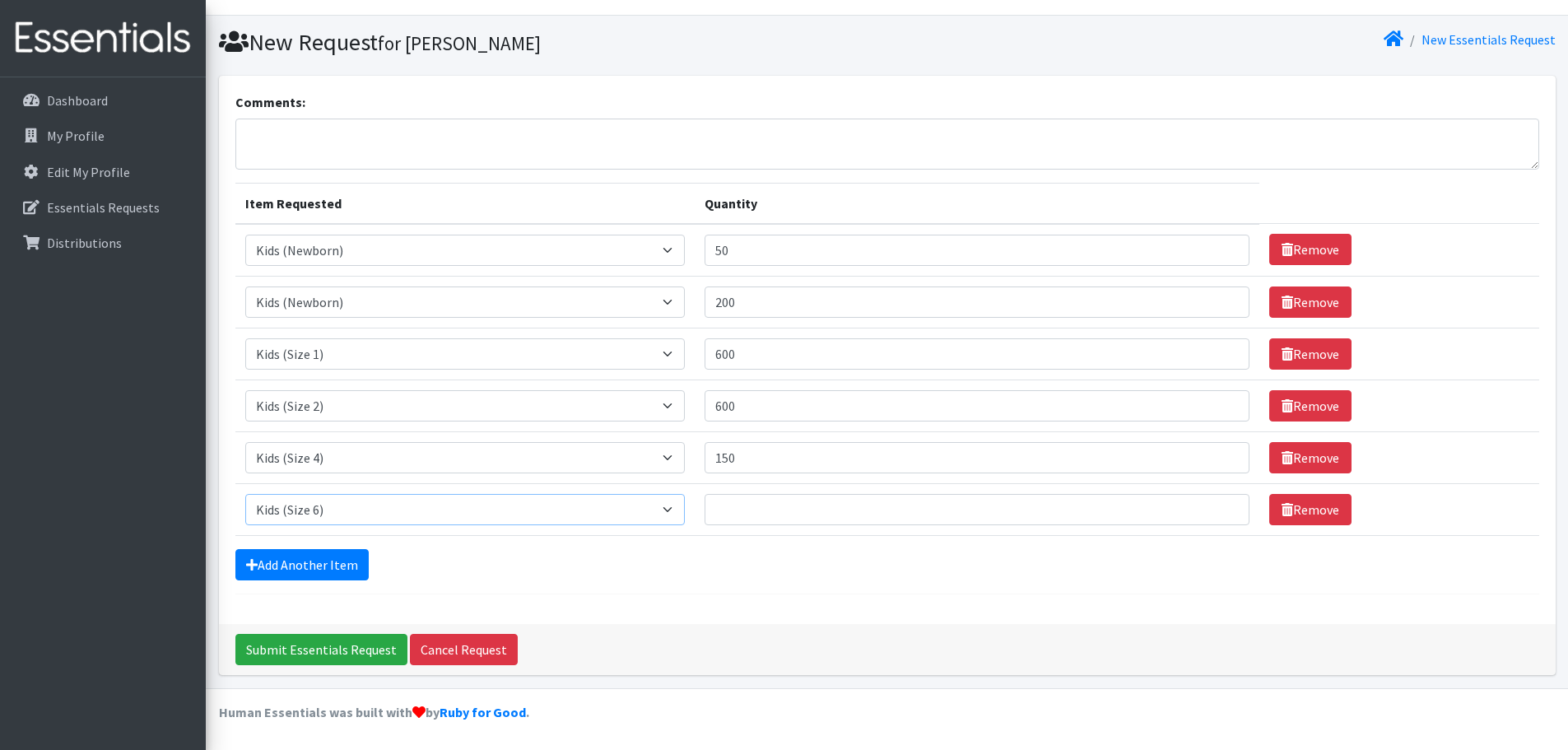
select select "14461"
click at [245, 494] on select "Select an item Kids (Newborn) Kids (Preemie) Kids (Size 1) Kids (Size 2) Kids (…" at bounding box center [464, 509] width 439 height 31
click at [770, 506] on input "Quantity" at bounding box center [977, 509] width 546 height 31
type input "800"
click at [553, 572] on div "Add Another Item" at bounding box center [887, 564] width 1304 height 31
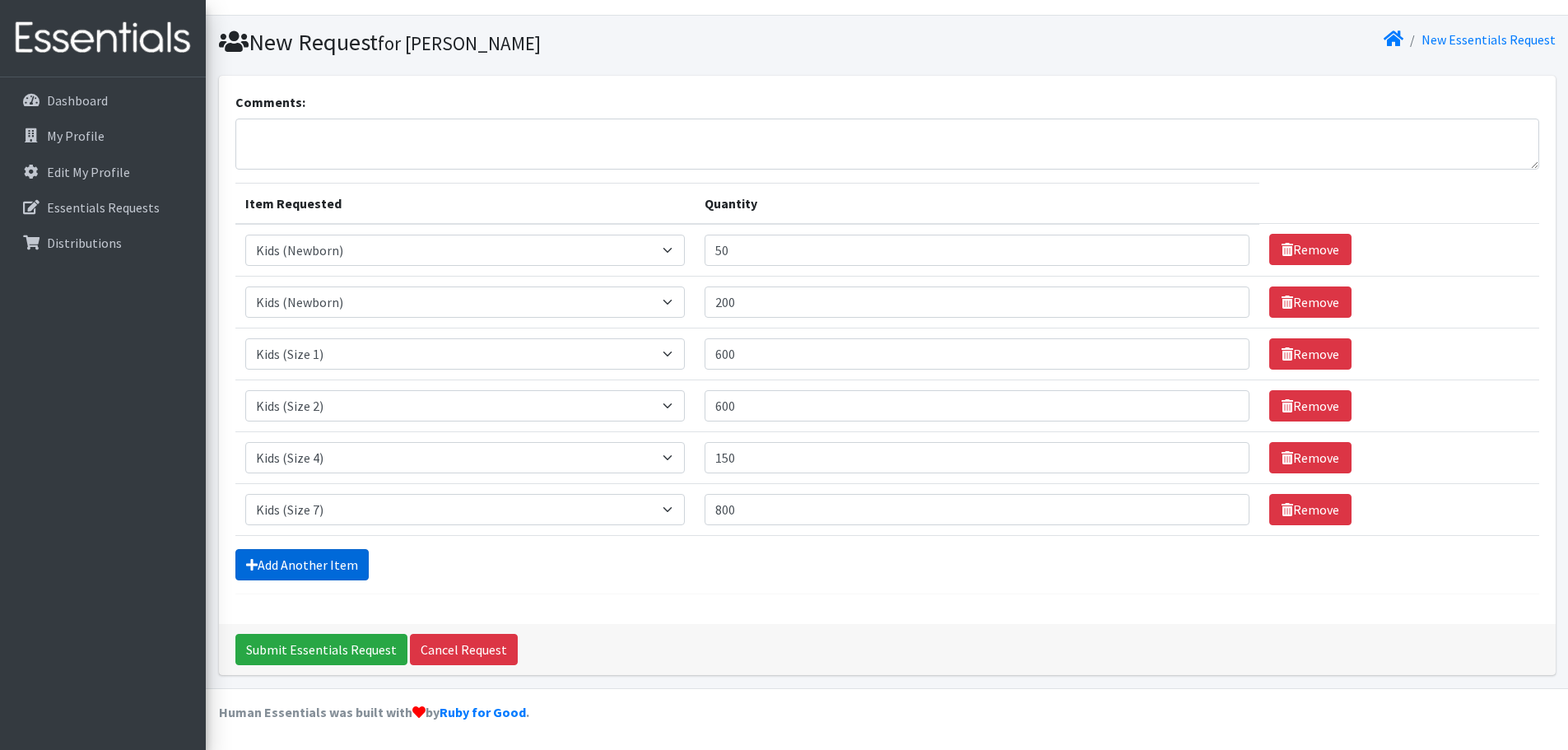
click at [293, 560] on link "Add Another Item" at bounding box center [301, 564] width 133 height 31
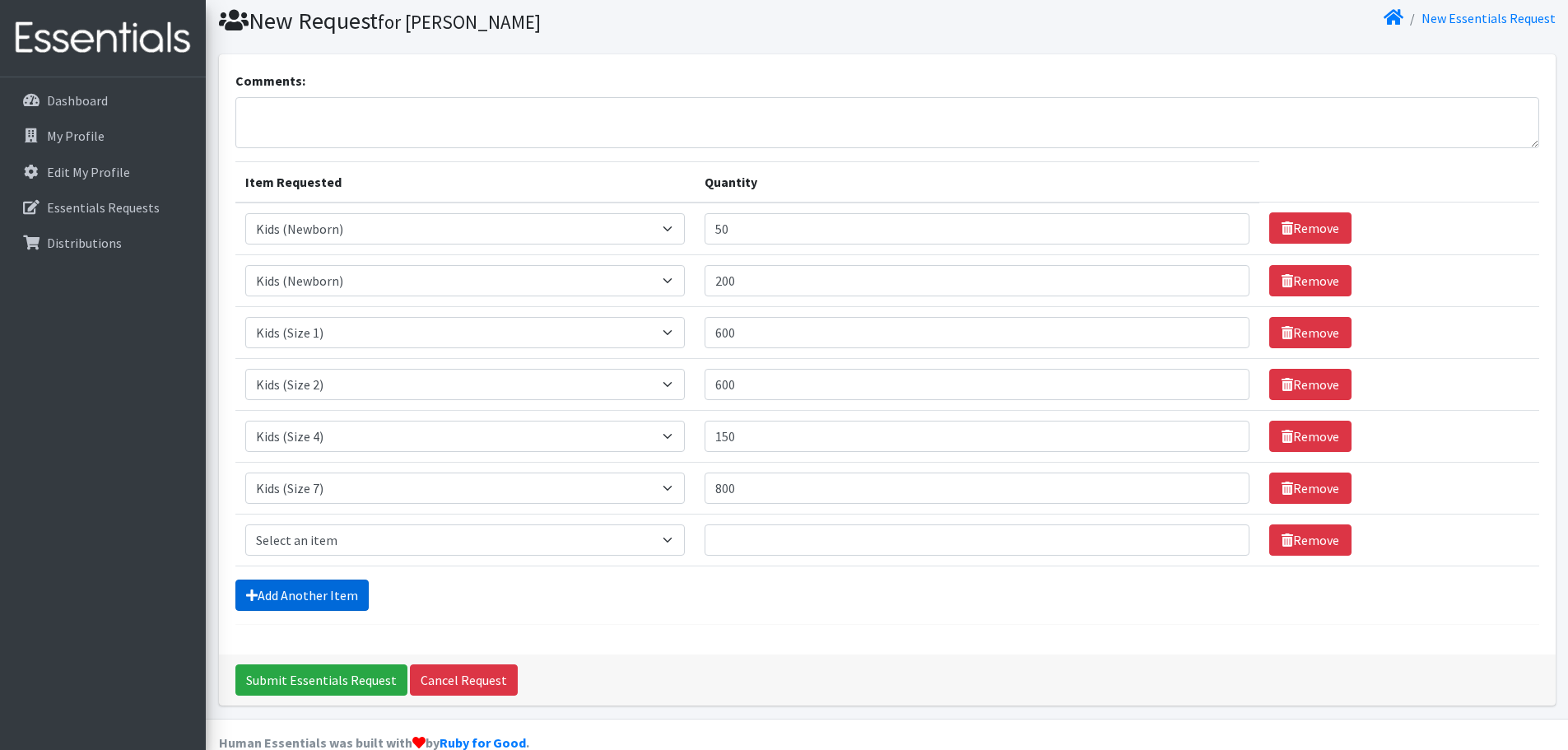
scroll to position [83, 0]
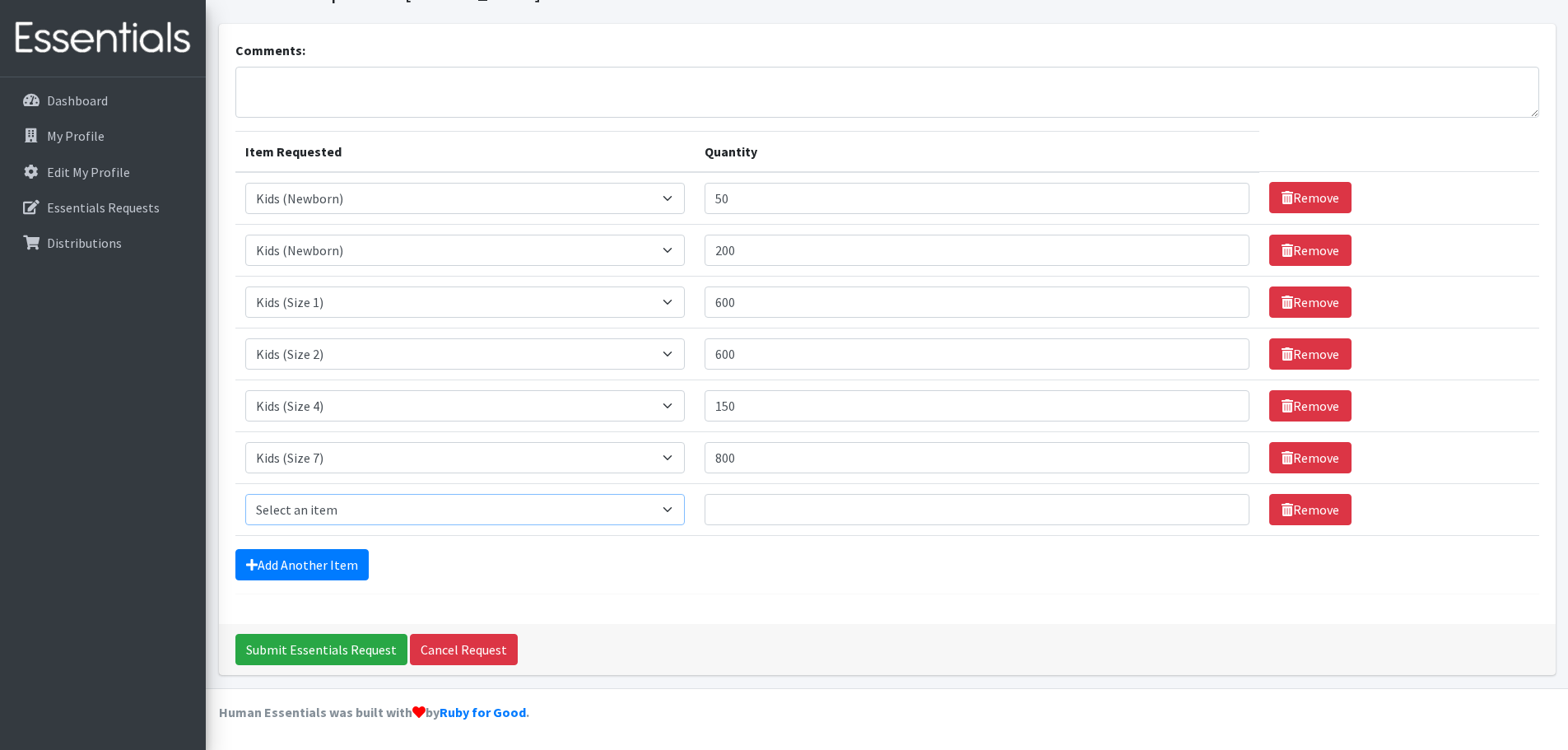
click at [383, 498] on select "Select an item Kids (Newborn) Kids (Preemie) Kids (Size 1) Kids (Size 2) Kids (…" at bounding box center [464, 509] width 439 height 31
select select "11344"
click at [245, 494] on select "Select an item Kids (Newborn) Kids (Preemie) Kids (Size 1) Kids (Size 2) Kids (…" at bounding box center [464, 509] width 439 height 31
click at [844, 504] on input "Quantity" at bounding box center [977, 509] width 546 height 31
drag, startPoint x: 770, startPoint y: 501, endPoint x: 648, endPoint y: 508, distance: 122.2
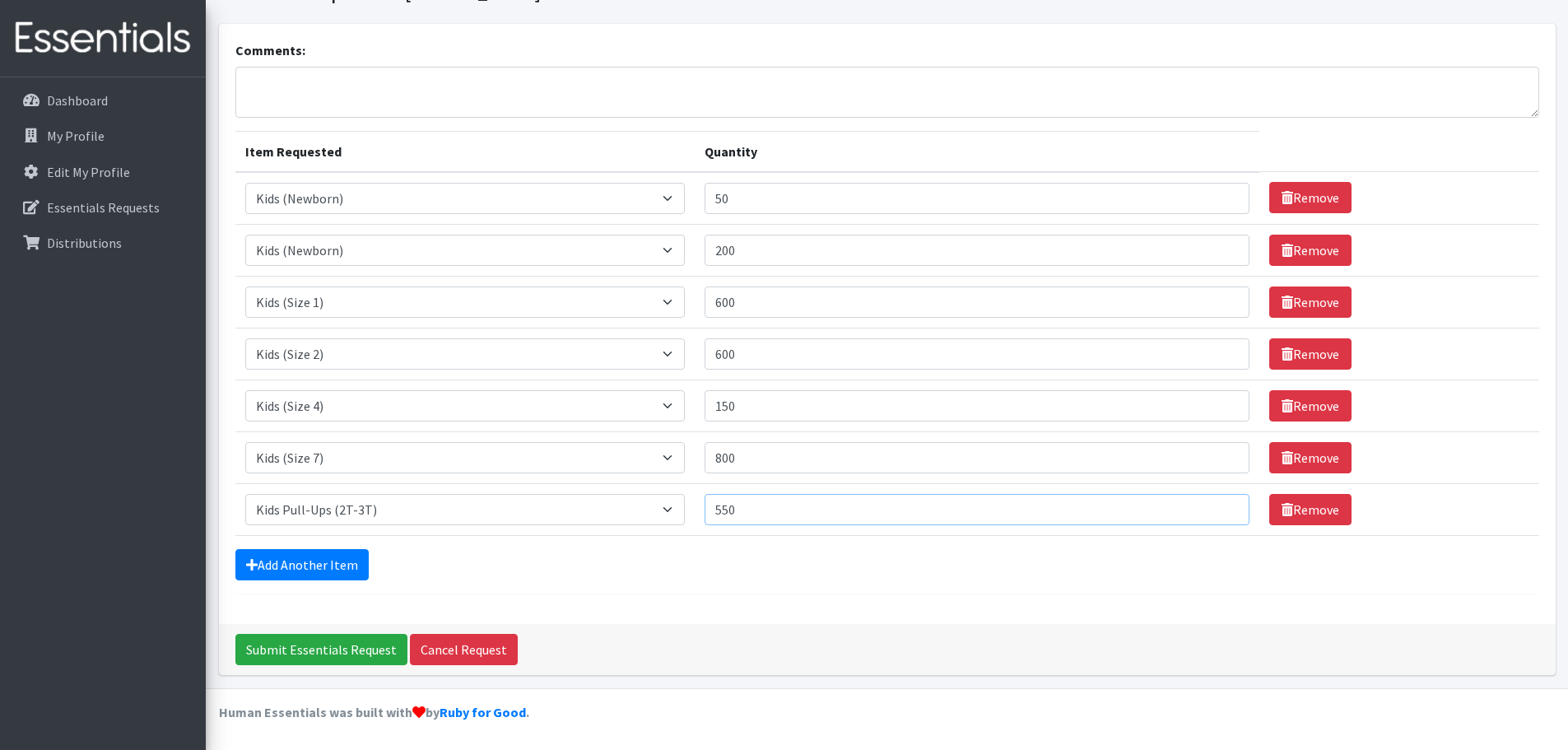
click at [648, 508] on tr "Item Requested Select an item Kids (Newborn) Kids (Preemie) Kids (Size 1) Kids …" at bounding box center [887, 510] width 1304 height 52
type input "600"
click at [351, 648] on input "Submit Essentials Request" at bounding box center [321, 650] width 172 height 31
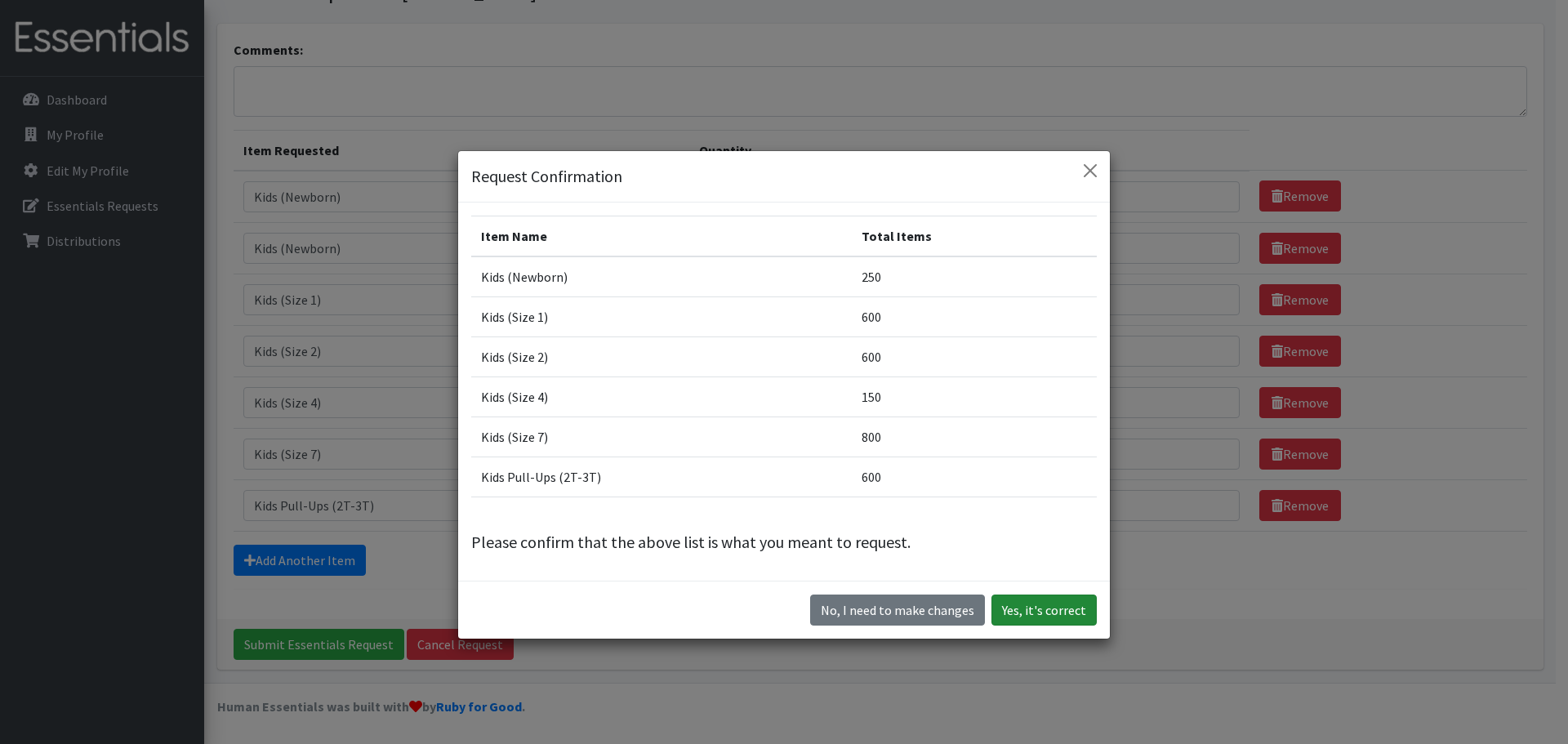
click at [1023, 609] on button "Yes, it's correct" at bounding box center [1044, 609] width 105 height 31
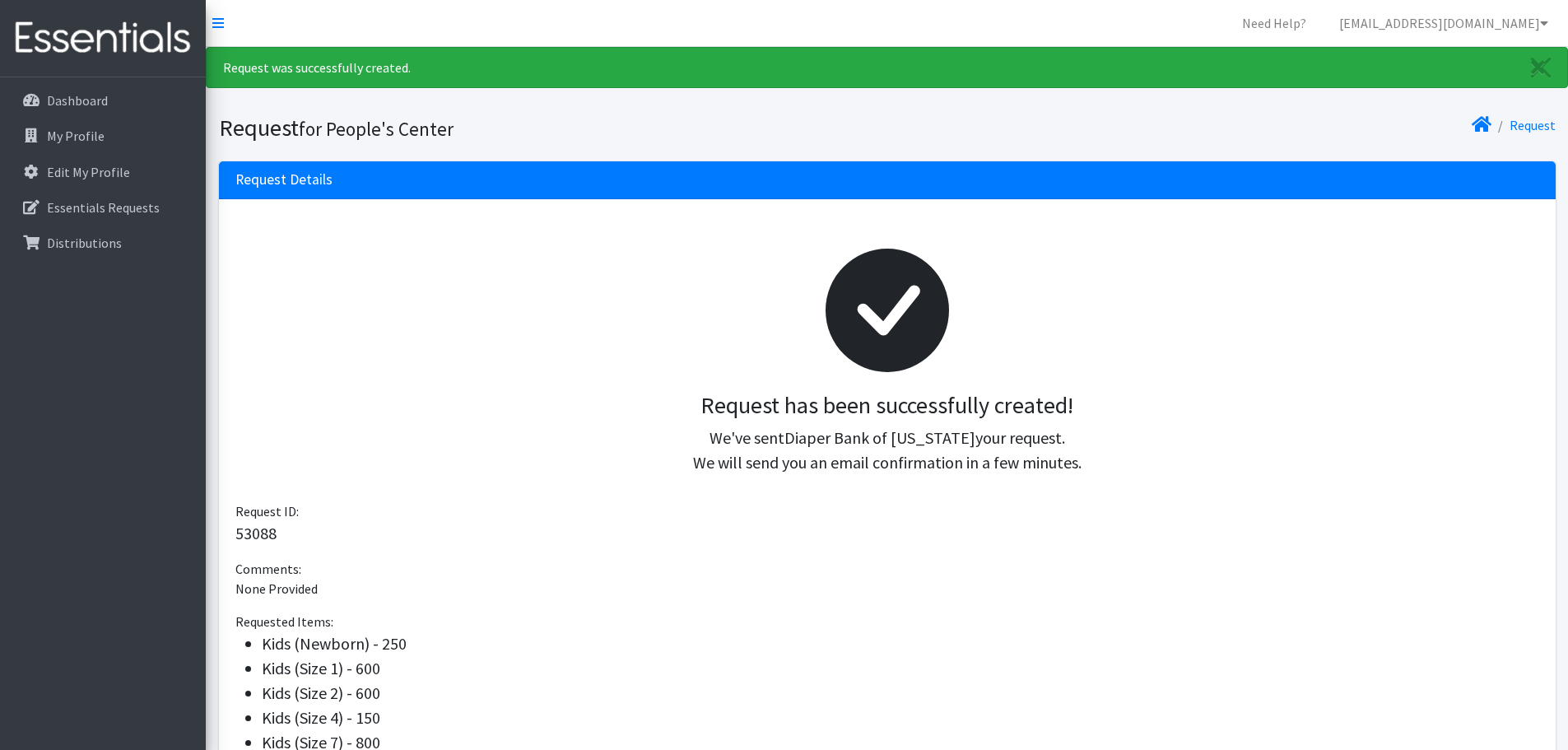
click at [698, 427] on p "We've sent Diaper Bank of [US_STATE] your request. We will send you an email co…" at bounding box center [887, 450] width 1278 height 49
